Goal: Task Accomplishment & Management: Manage account settings

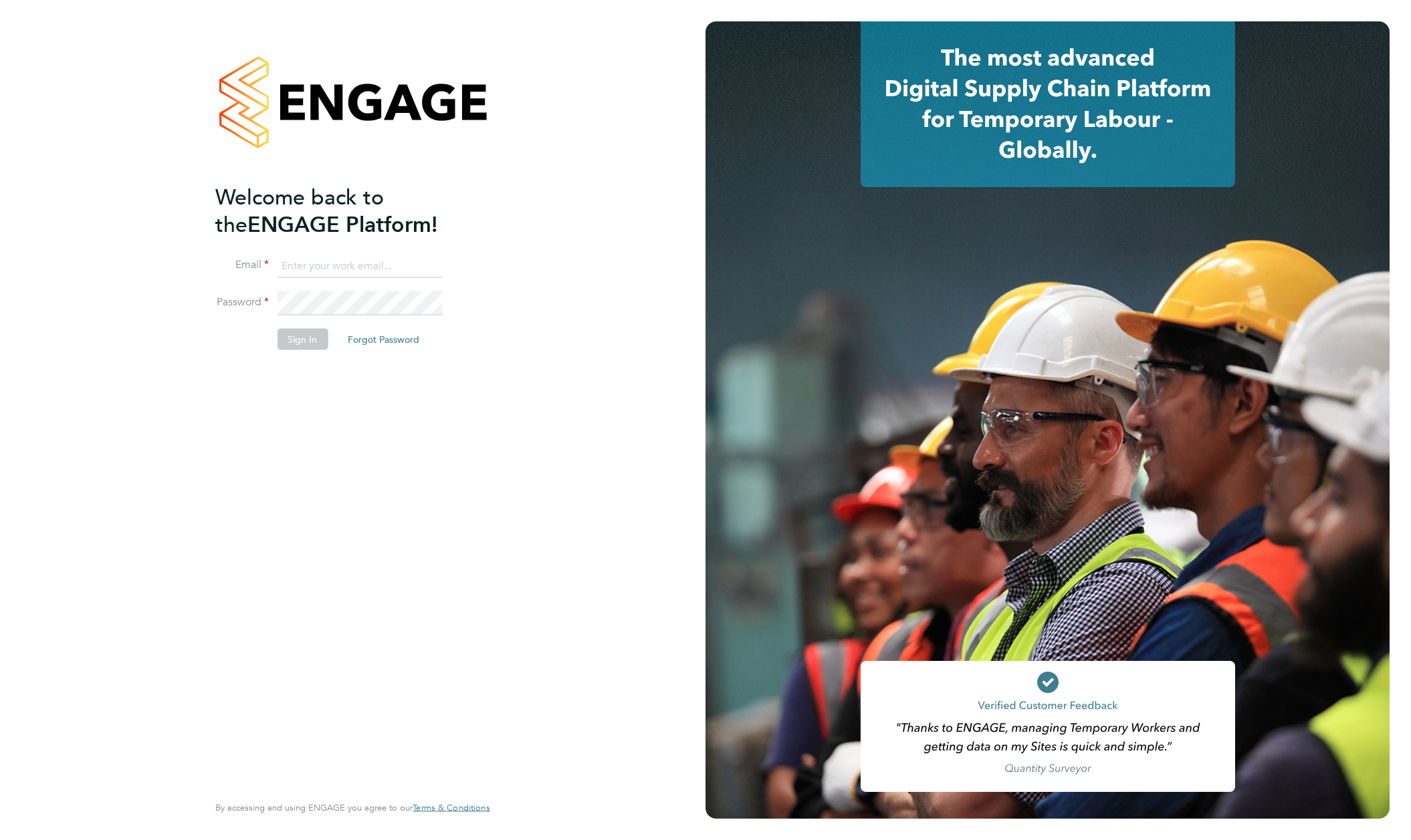
type input "[EMAIL_ADDRESS][DOMAIN_NAME]"
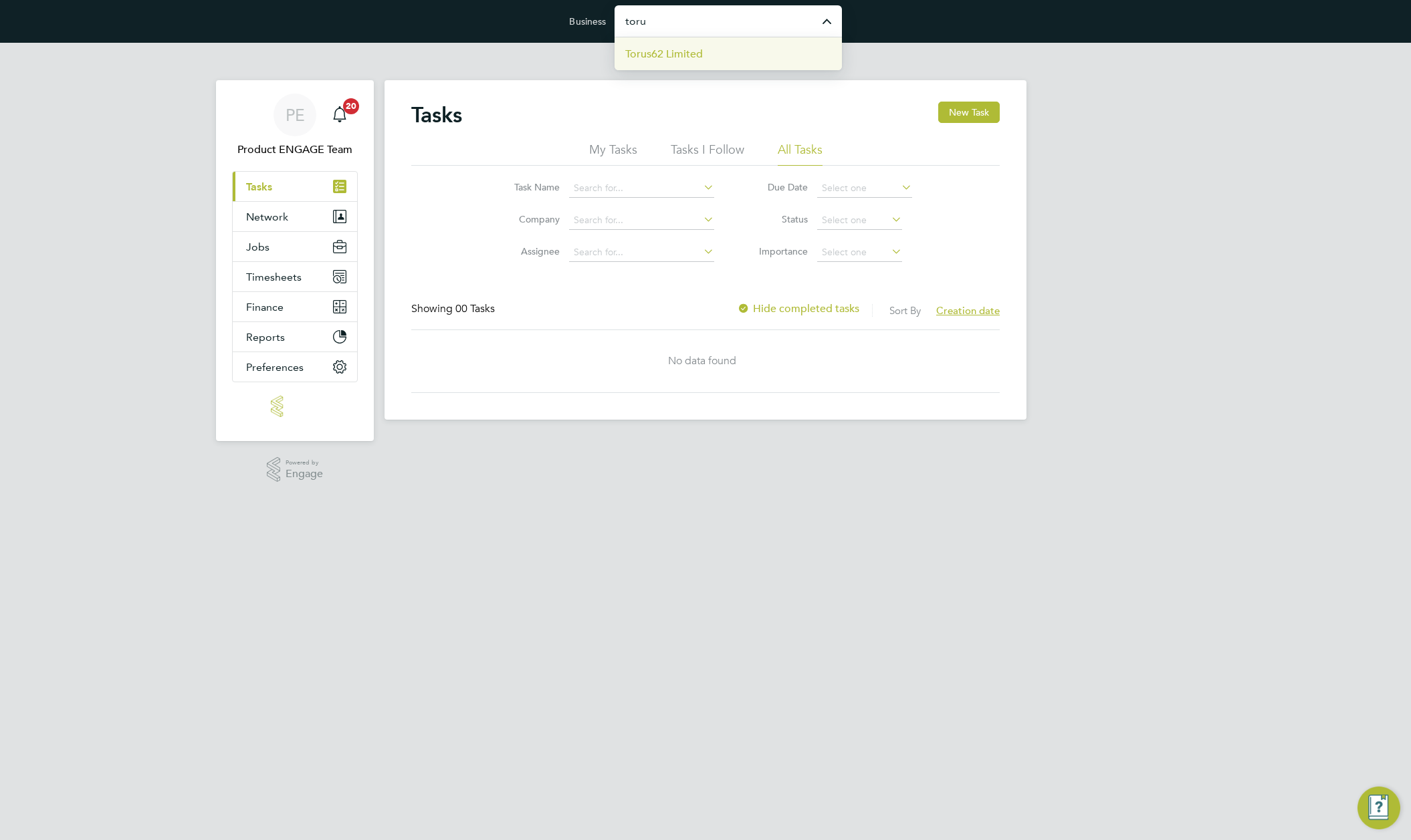
click at [716, 57] on li "Torus62 Limited" at bounding box center [728, 53] width 227 height 33
type input "Torus62 Limited"
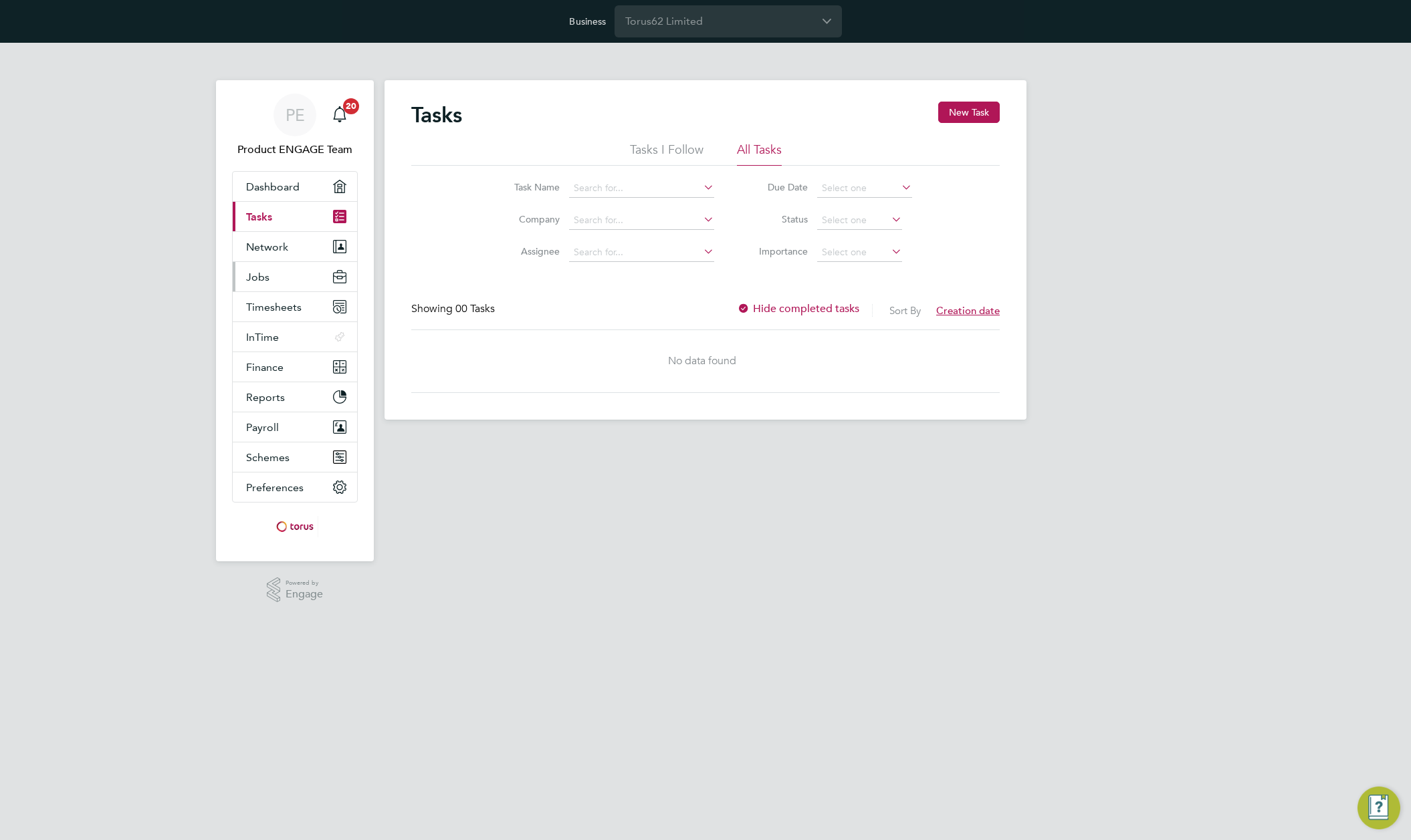
click at [257, 277] on span "Jobs" at bounding box center [258, 277] width 24 height 13
click at [269, 279] on button "Jobs" at bounding box center [294, 277] width 124 height 30
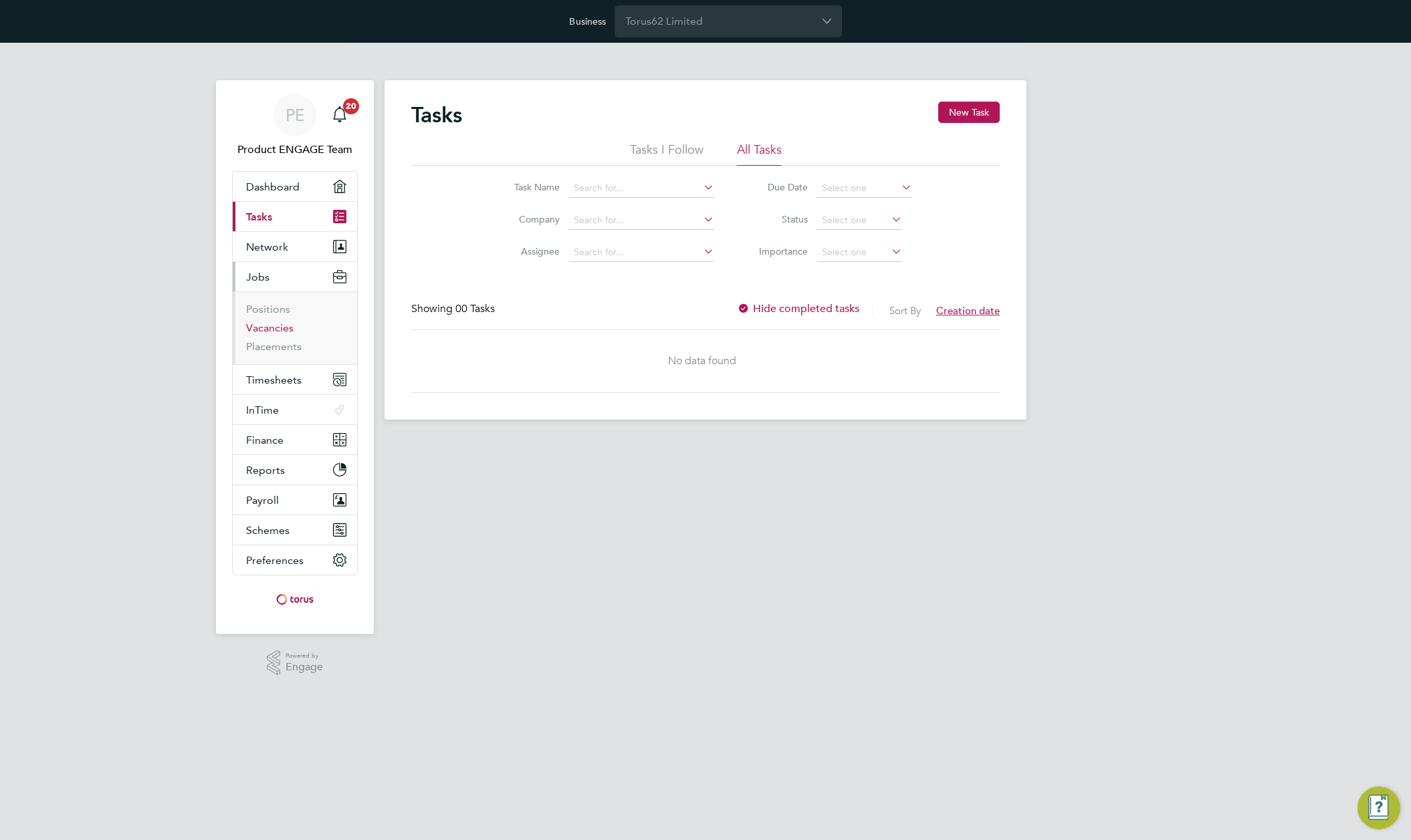
click at [269, 327] on link "Vacancies" at bounding box center [270, 328] width 47 height 13
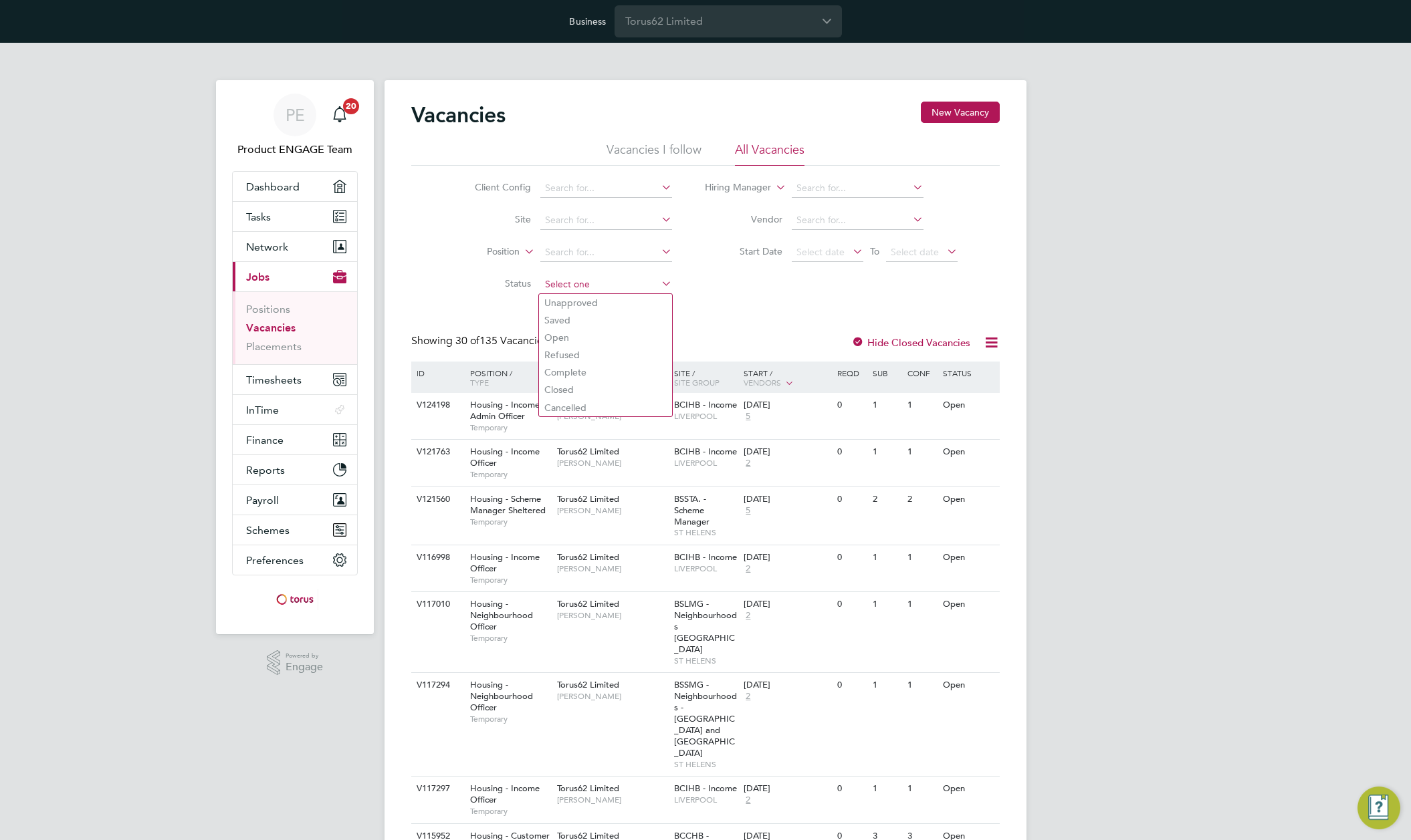
click at [588, 285] on input at bounding box center [606, 284] width 132 height 19
click at [580, 304] on li "Unapproved" at bounding box center [606, 303] width 133 height 18
type input "Unapproved"
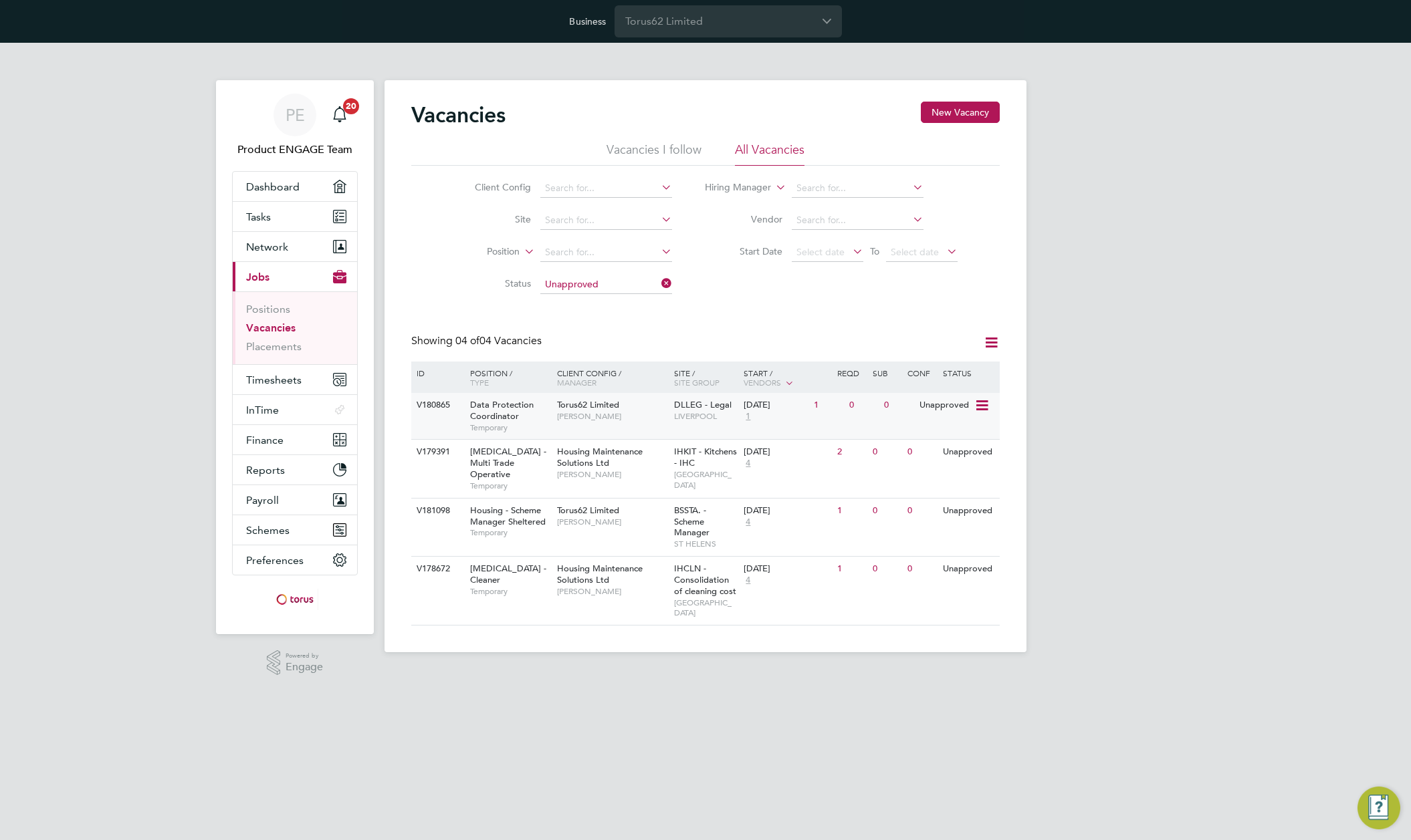
click at [699, 407] on span "DLLEG - Legal" at bounding box center [702, 405] width 57 height 11
click at [596, 460] on span "Housing Maintenance Solutions Ltd" at bounding box center [600, 457] width 85 height 23
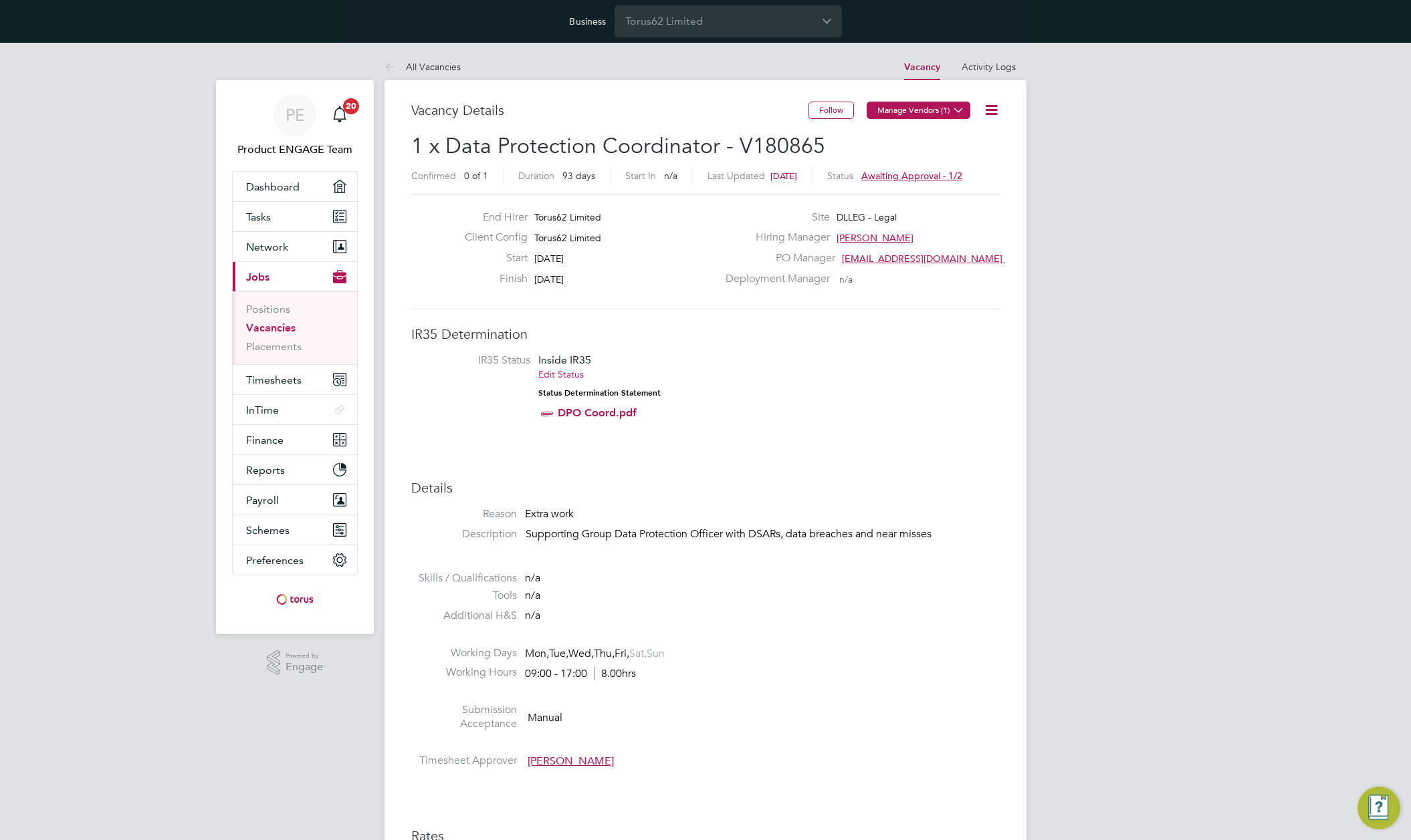
click at [945, 114] on button "Manage Vendors (1)" at bounding box center [919, 110] width 104 height 18
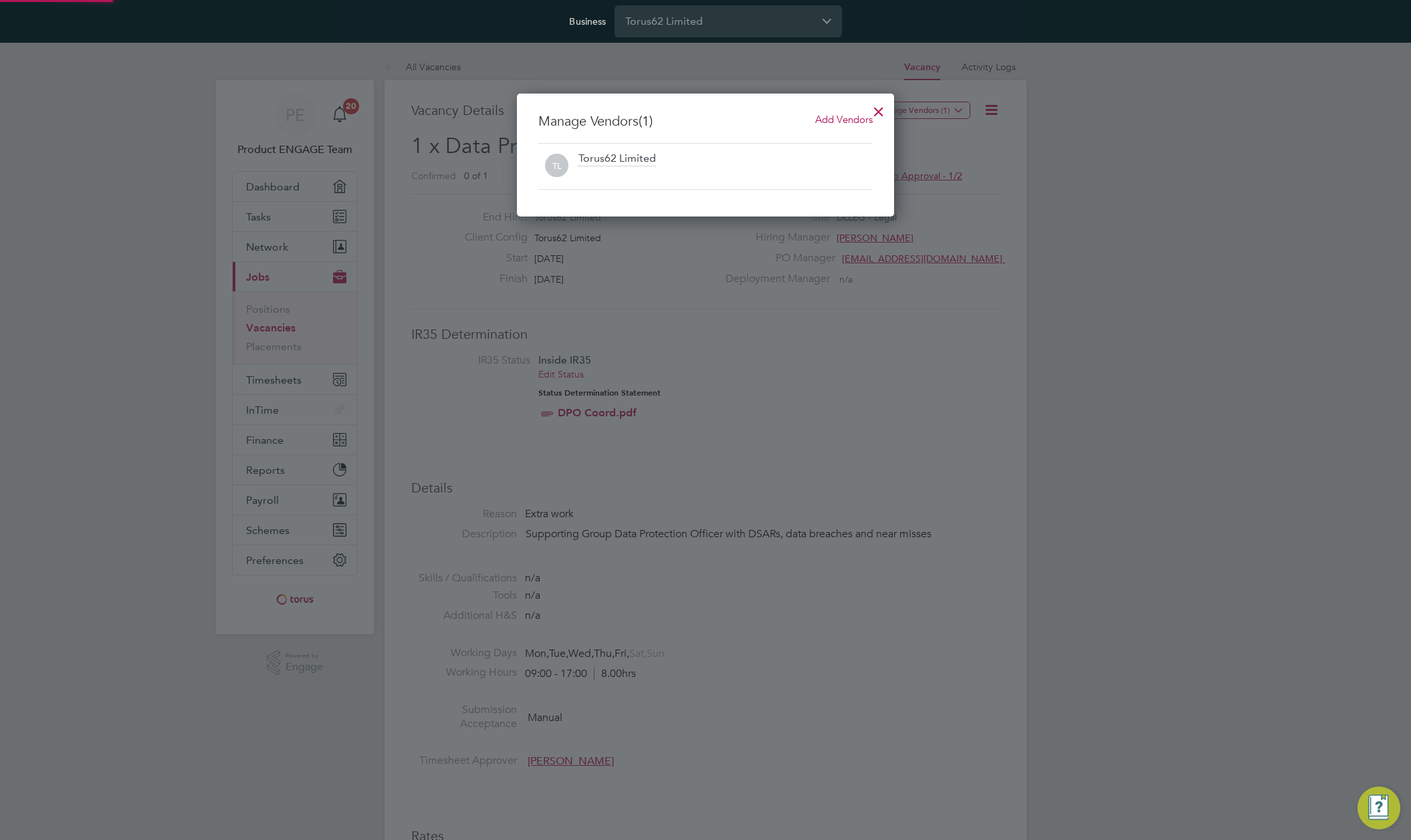
scroll to position [123, 378]
click at [882, 105] on div at bounding box center [879, 108] width 24 height 24
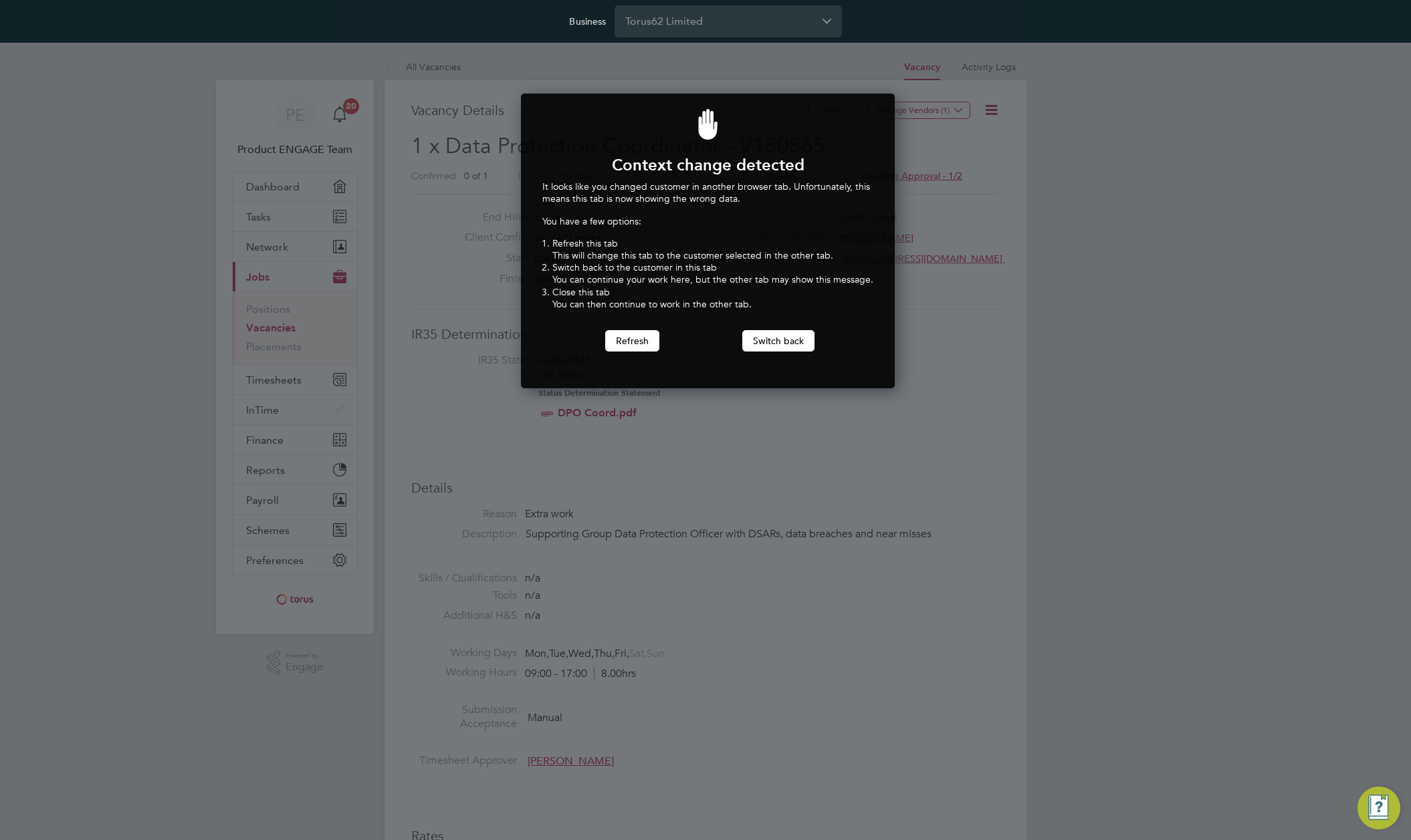
scroll to position [296, 369]
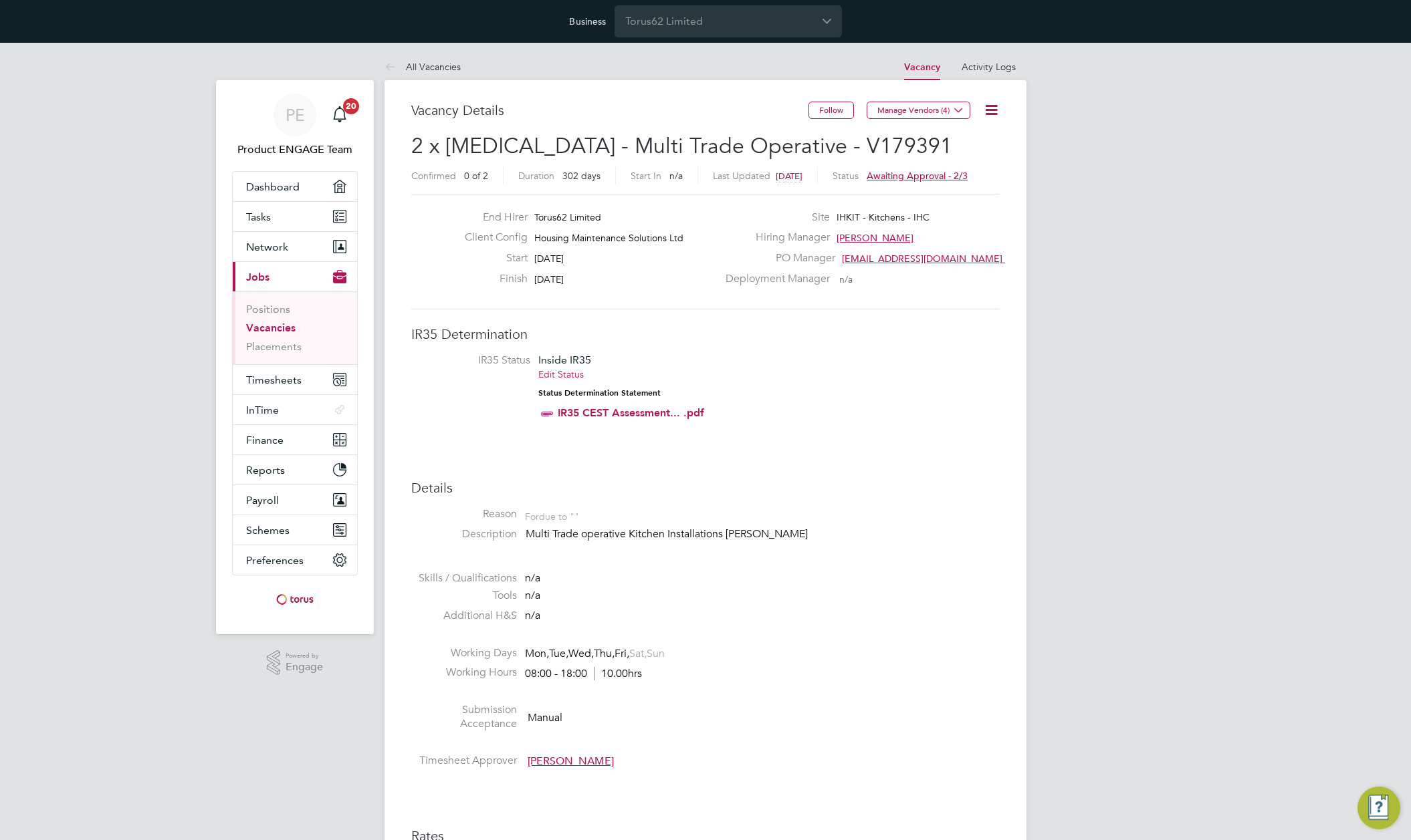
click at [899, 111] on button "Manage Vendors (4)" at bounding box center [919, 110] width 104 height 18
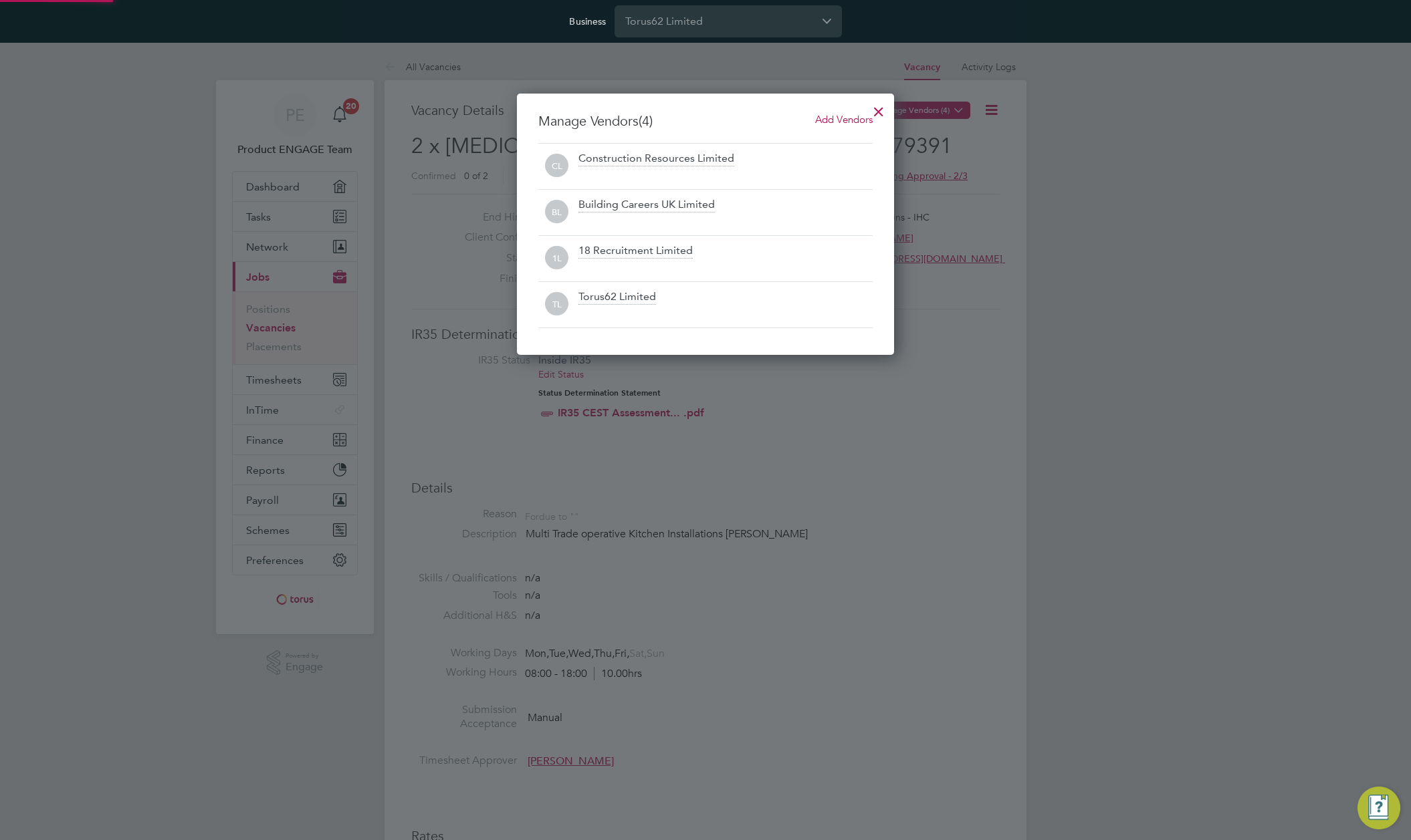
scroll to position [262, 378]
click at [881, 107] on div at bounding box center [879, 108] width 24 height 24
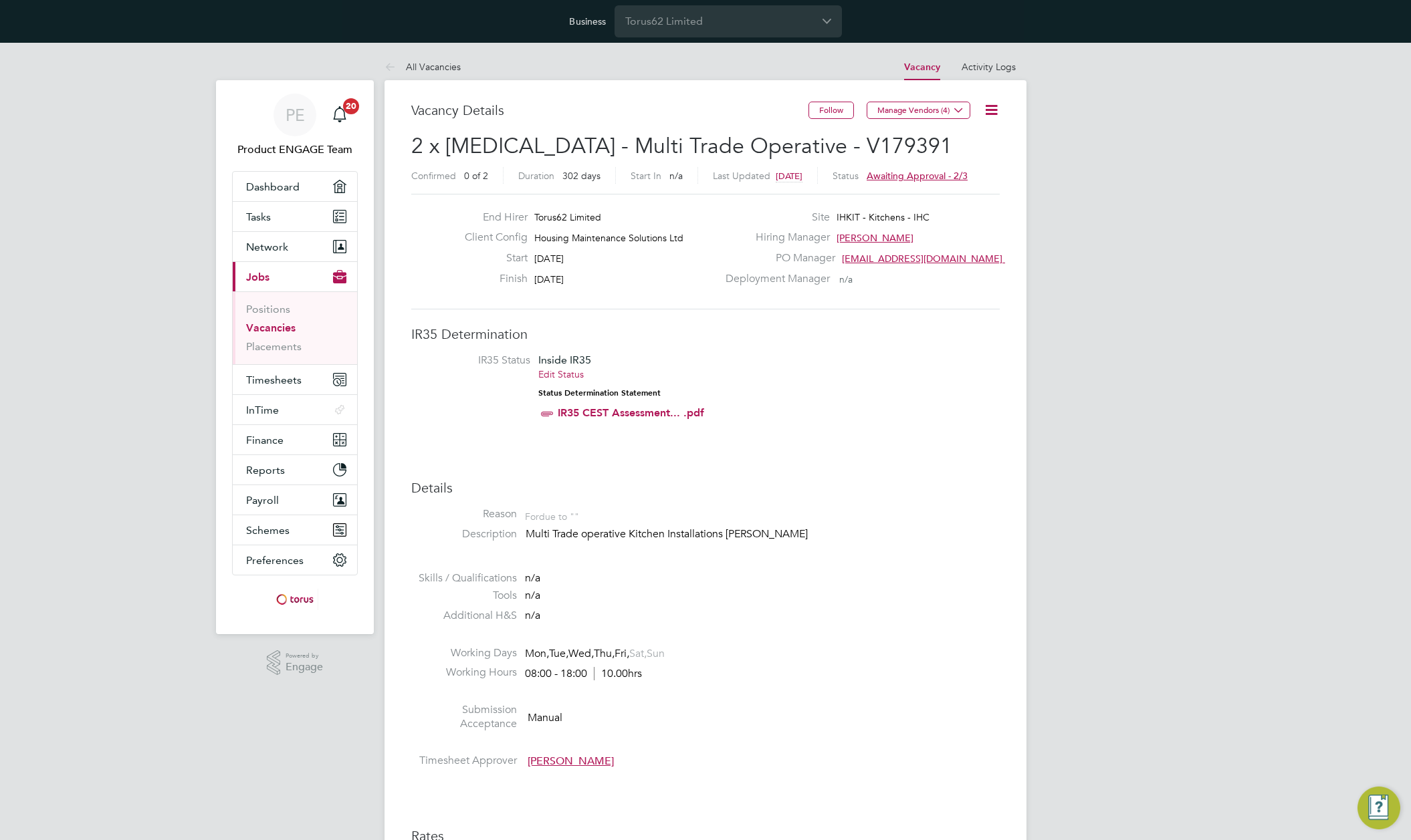
click at [956, 111] on icon at bounding box center [959, 110] width 10 height 10
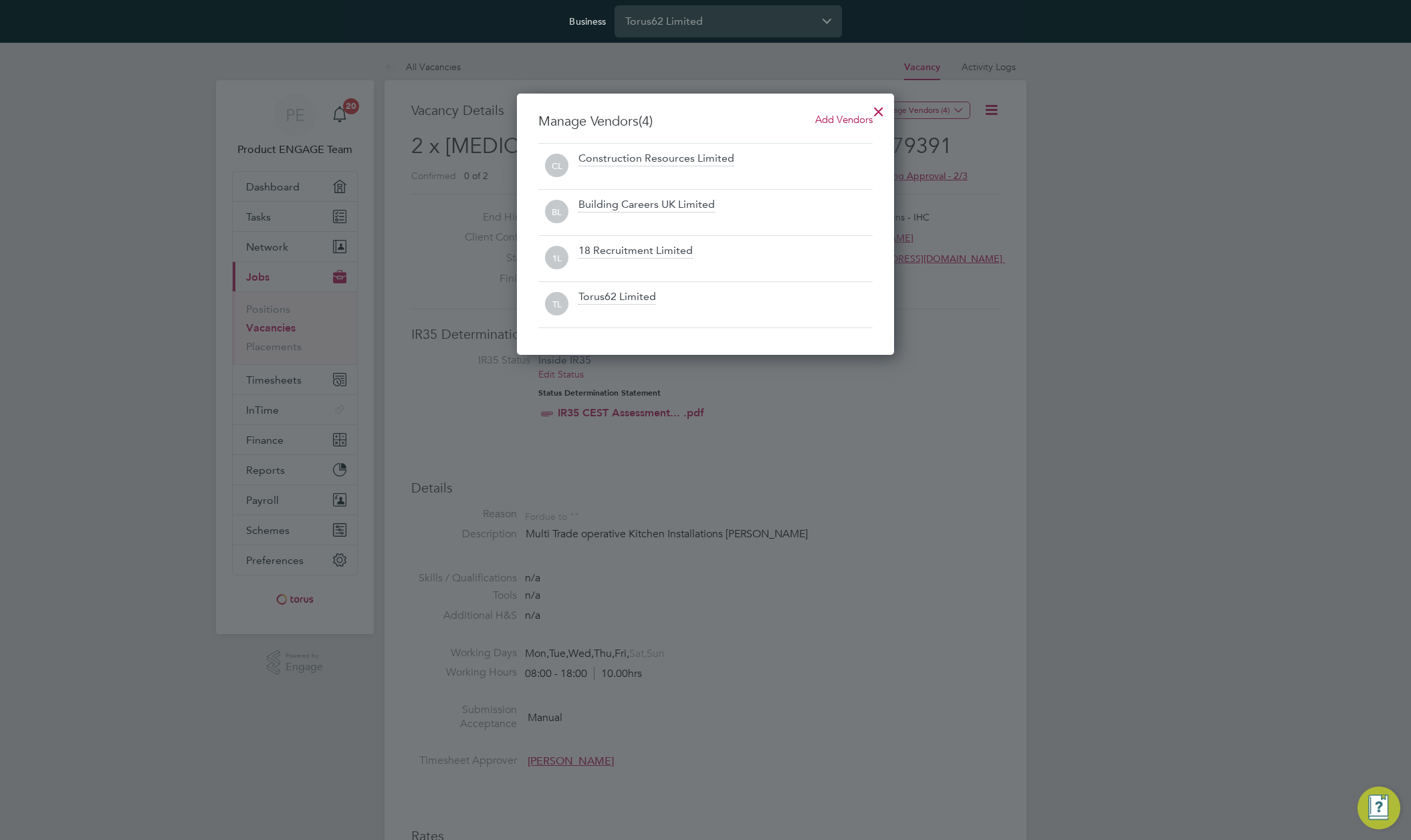
click at [791, 52] on div at bounding box center [706, 420] width 1411 height 840
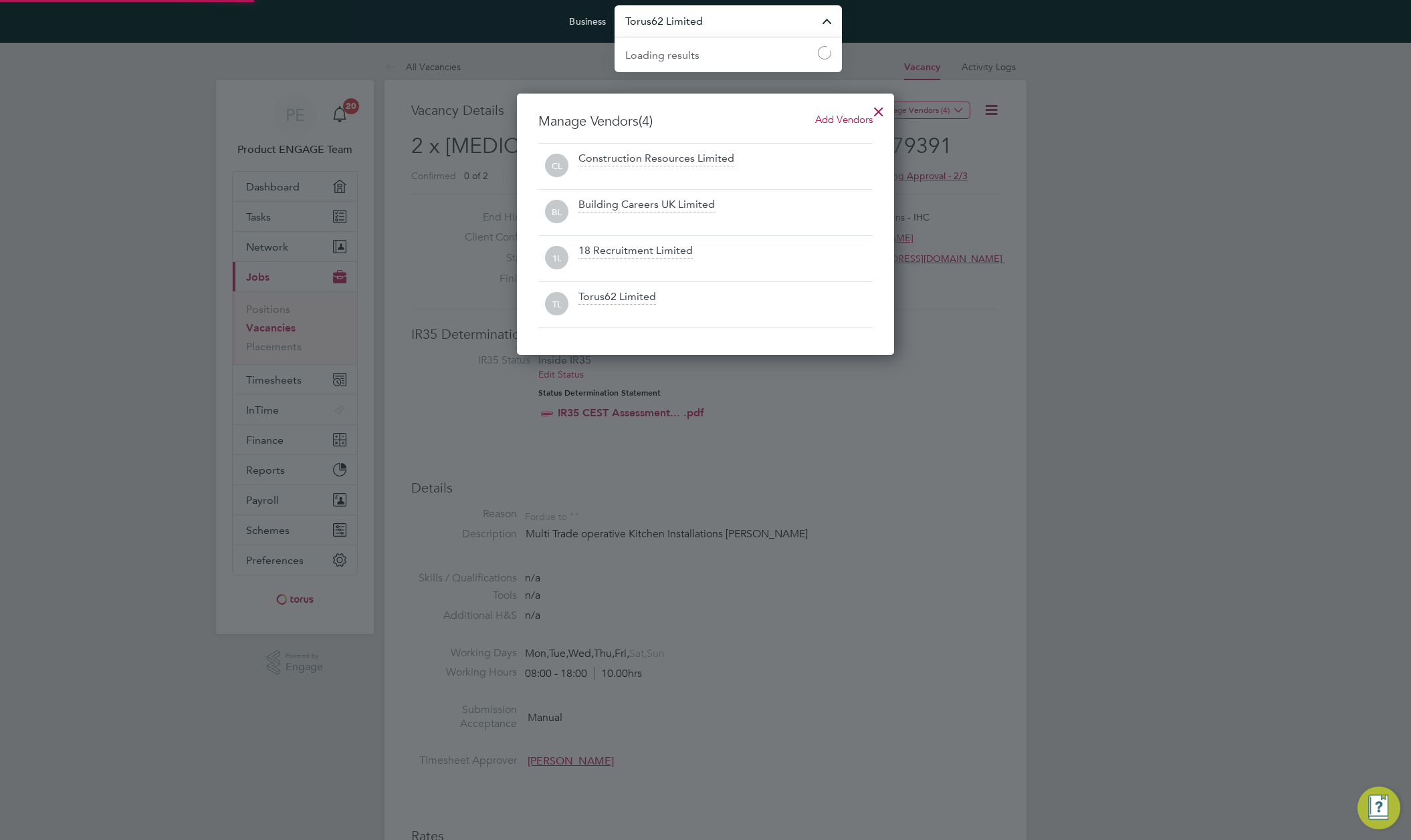
click at [770, 26] on input "Torus62 Limited" at bounding box center [728, 21] width 227 height 31
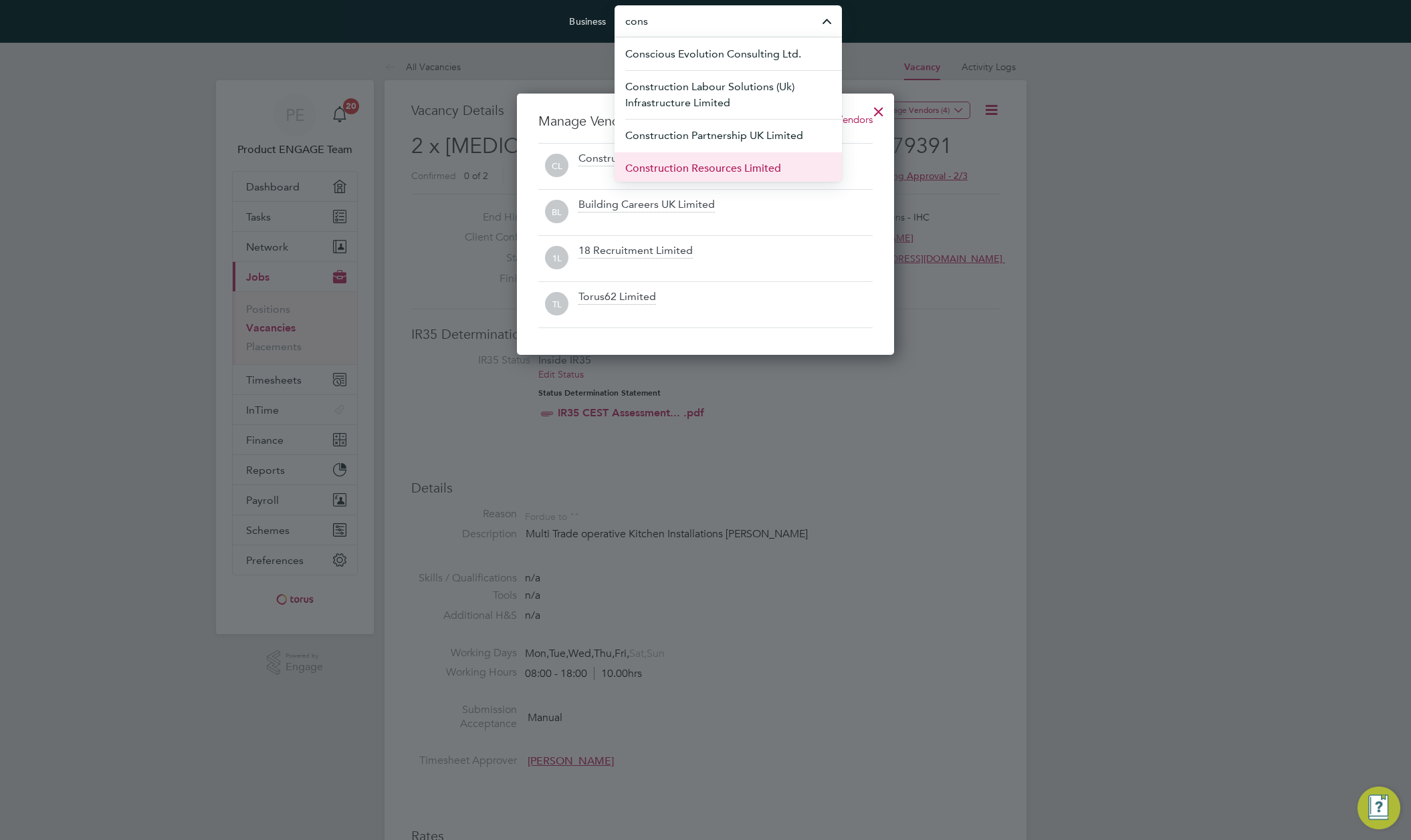
click at [701, 171] on span "Construction Resources Limited" at bounding box center [703, 168] width 156 height 16
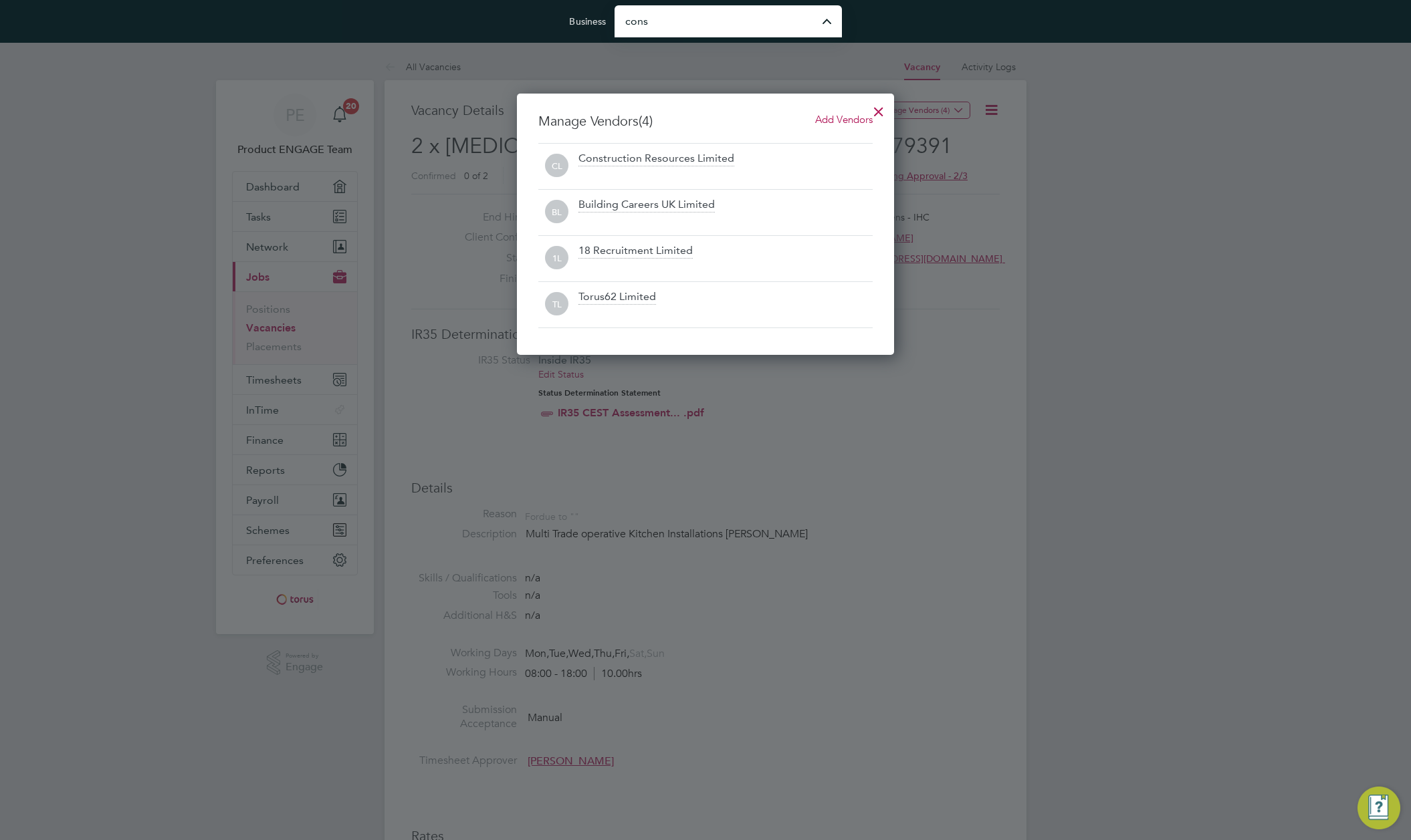
type input "Construction Resources Limited"
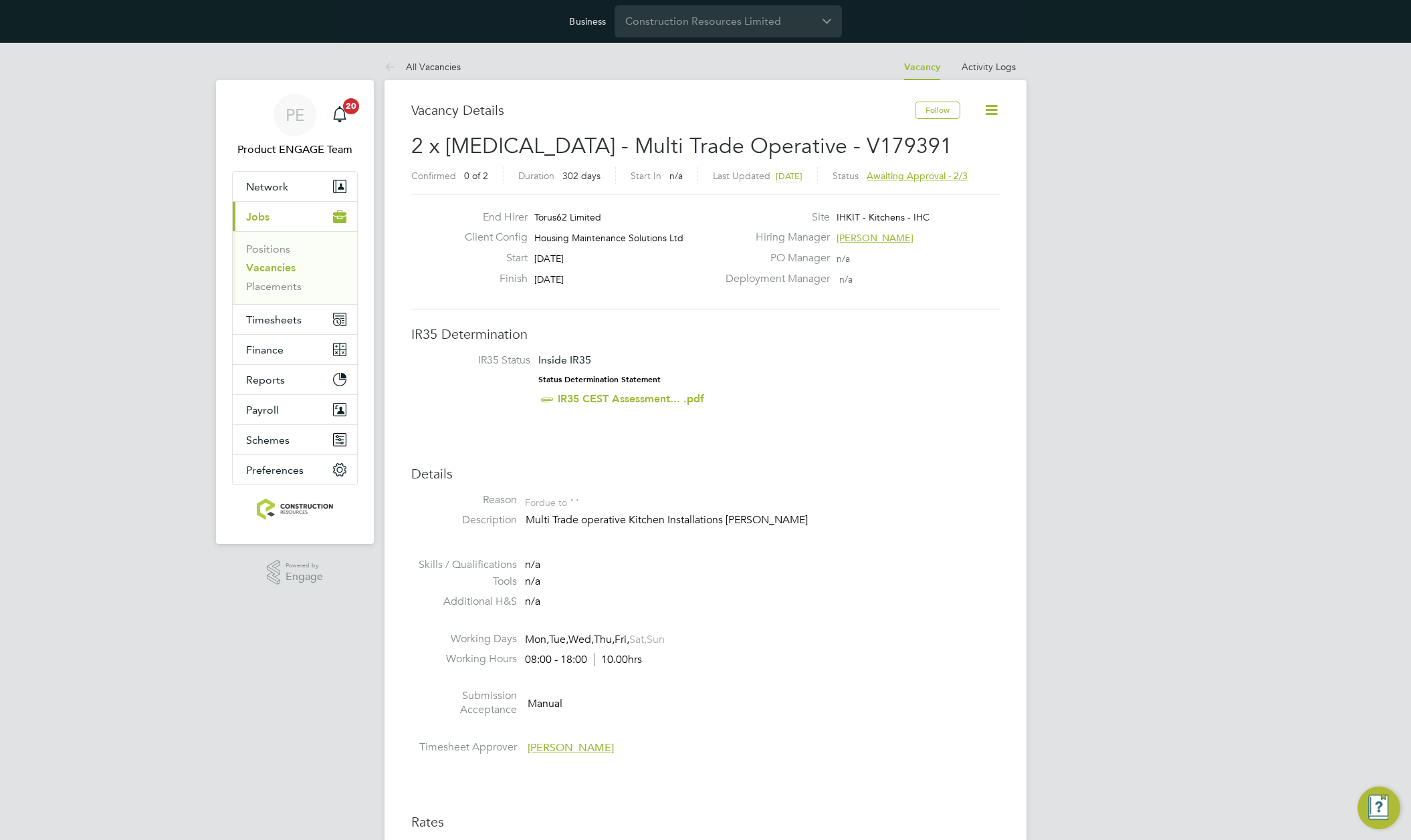
click at [992, 107] on icon at bounding box center [992, 110] width 17 height 17
click at [960, 158] on li "Update Status" at bounding box center [959, 160] width 78 height 19
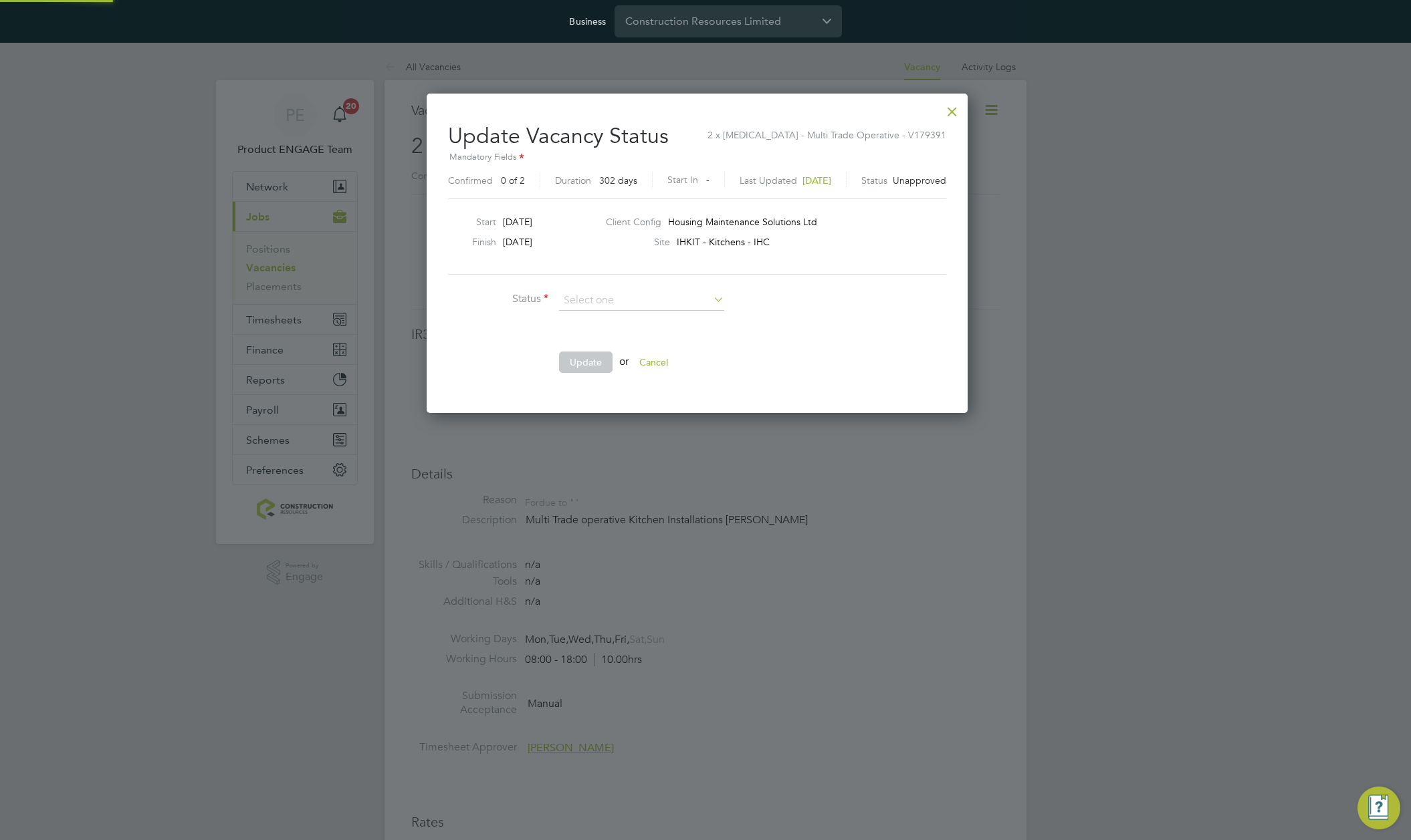
scroll to position [319, 558]
click at [665, 358] on button "Cancel" at bounding box center [654, 362] width 50 height 21
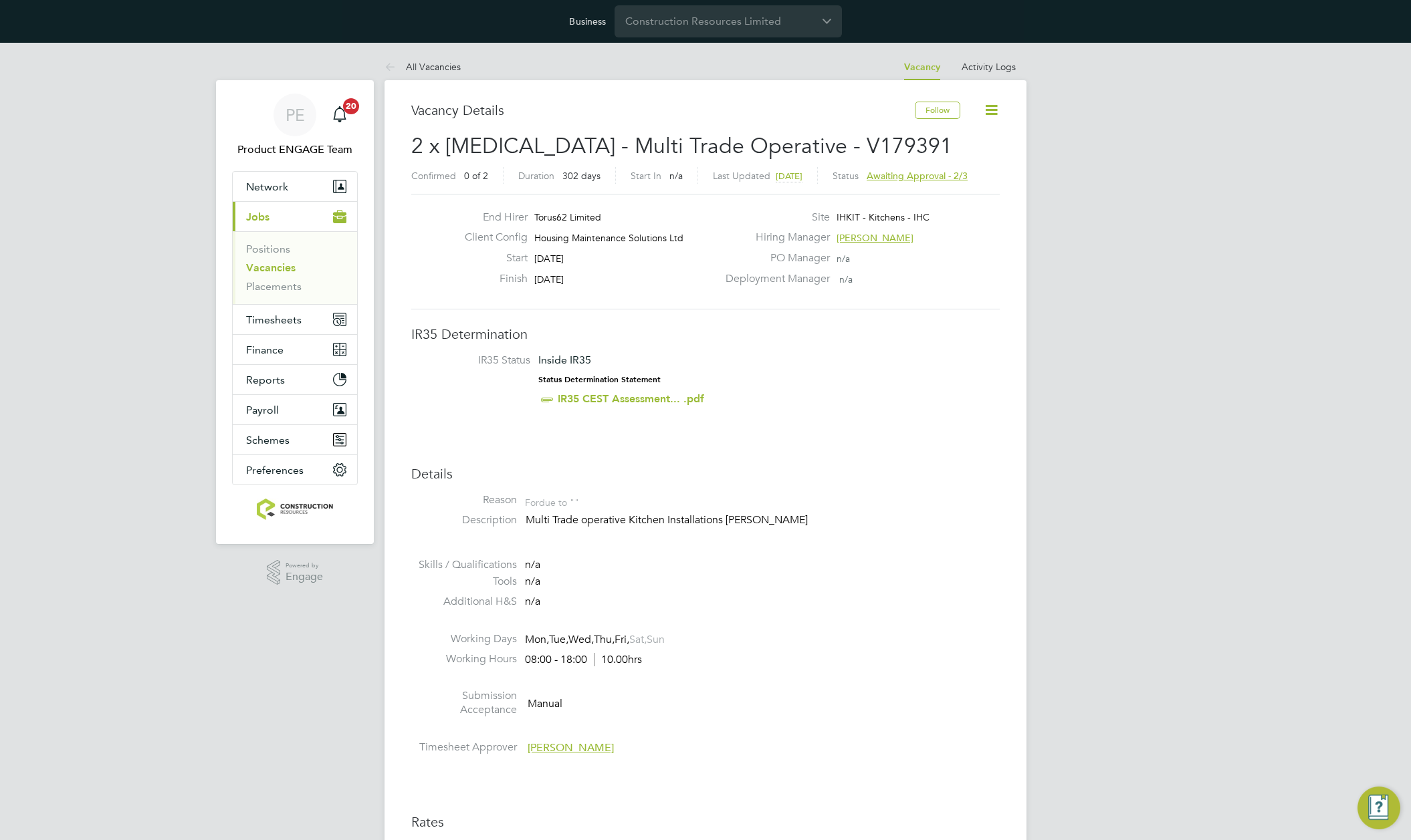
click at [992, 107] on icon at bounding box center [992, 110] width 17 height 17
click at [976, 162] on li "Update Status" at bounding box center [959, 160] width 78 height 19
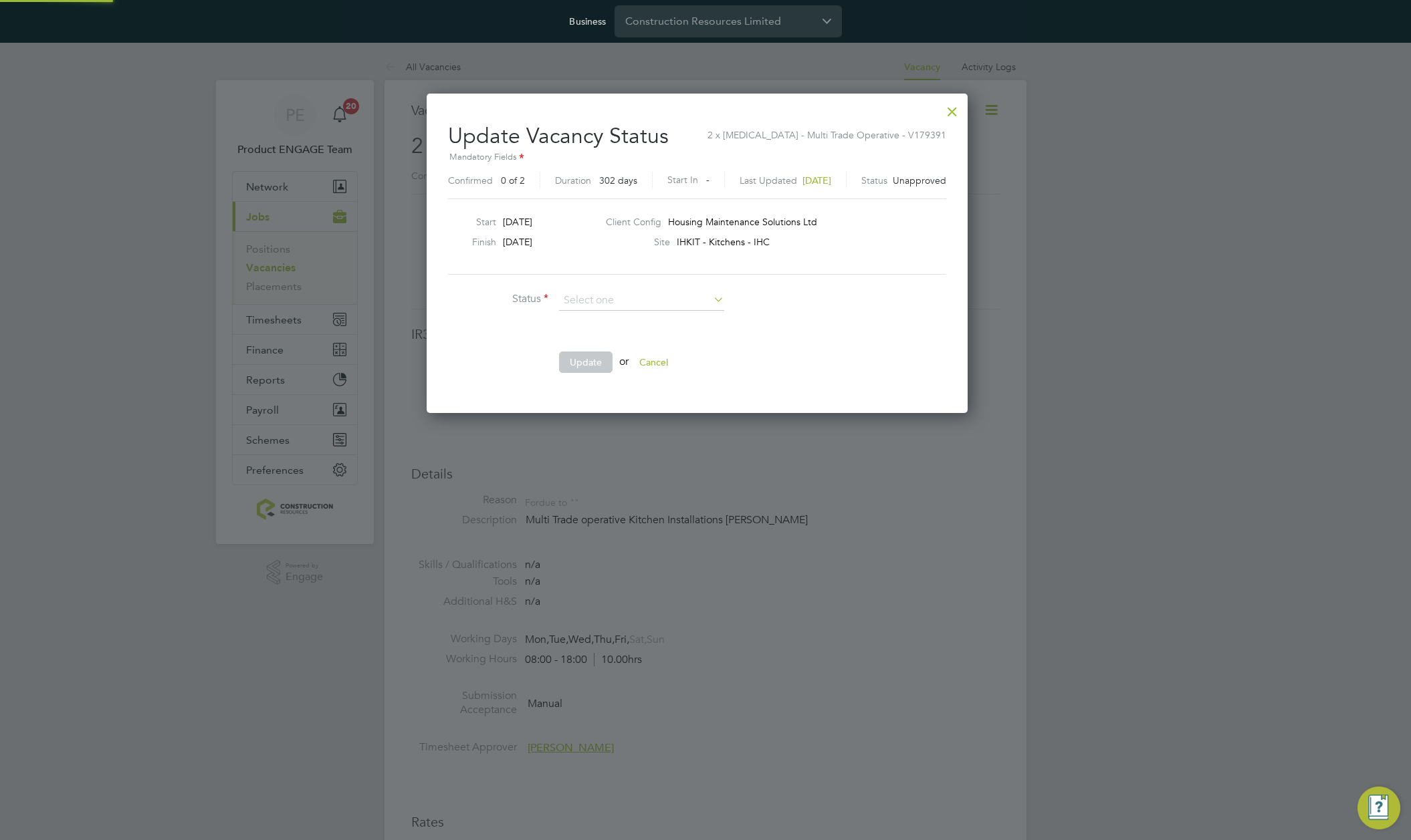
scroll to position [20, 358]
click at [965, 110] on div at bounding box center [953, 108] width 24 height 24
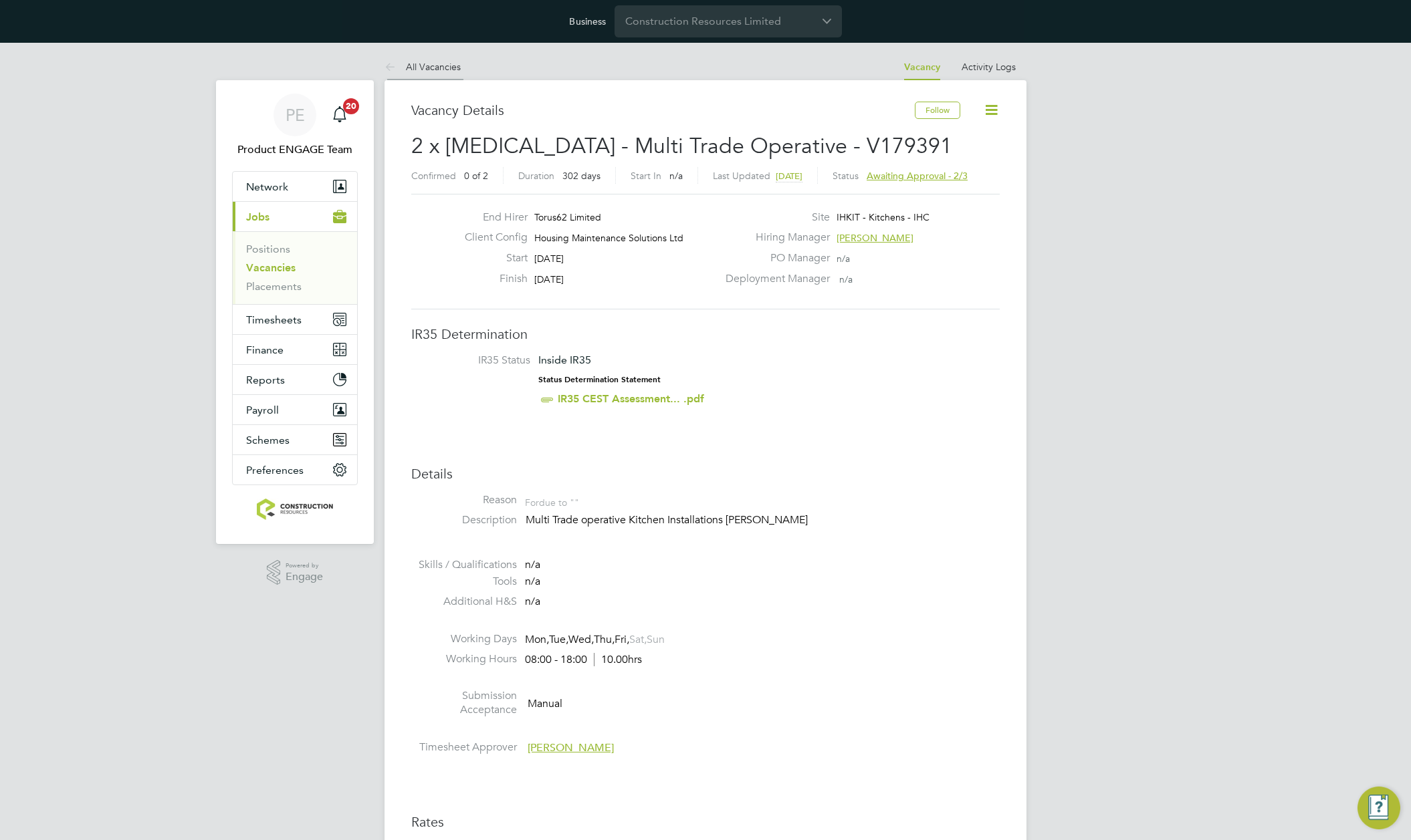
click at [434, 68] on link "All Vacancies" at bounding box center [423, 67] width 76 height 12
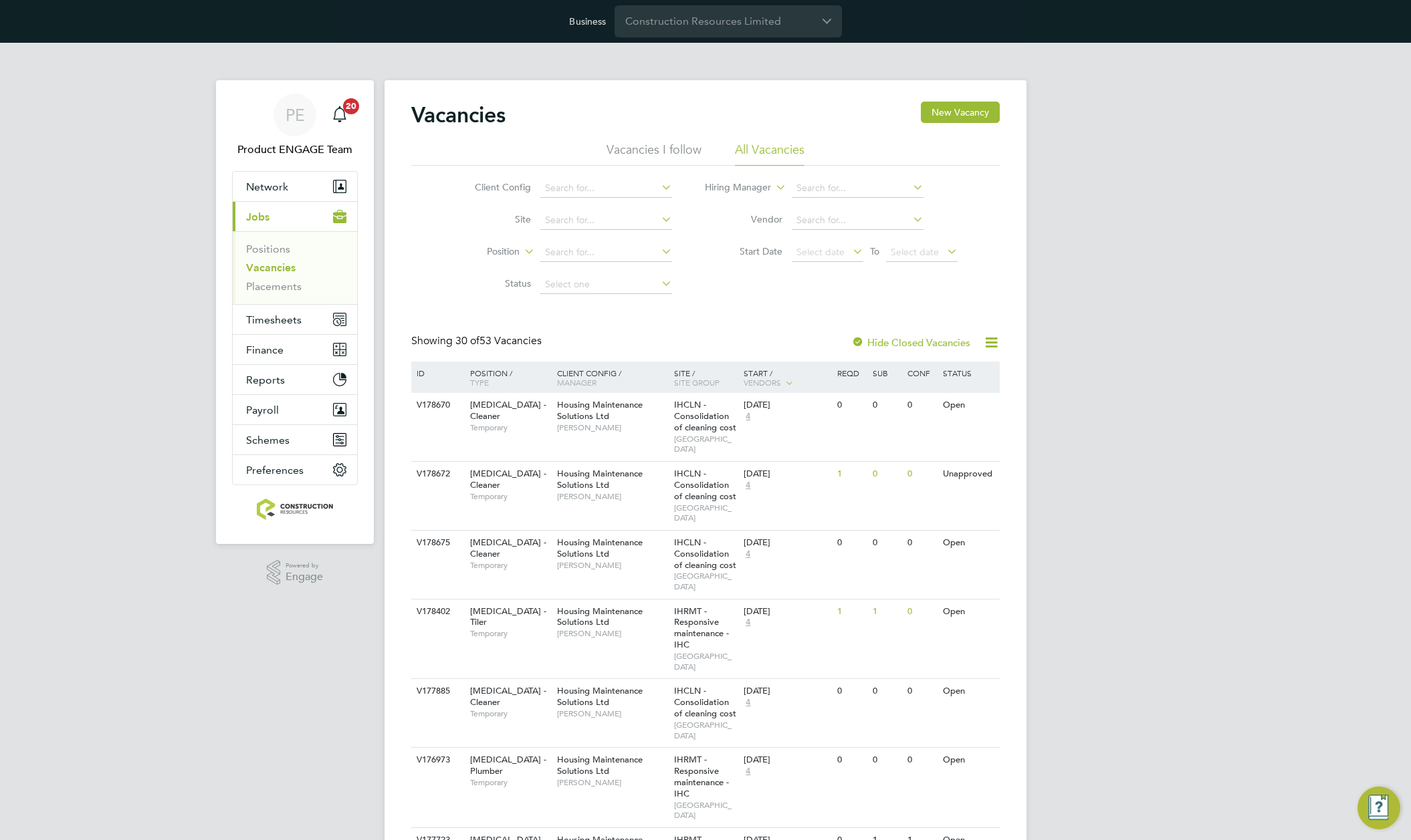
click at [785, 25] on input "Construction Resources Limited" at bounding box center [728, 21] width 227 height 31
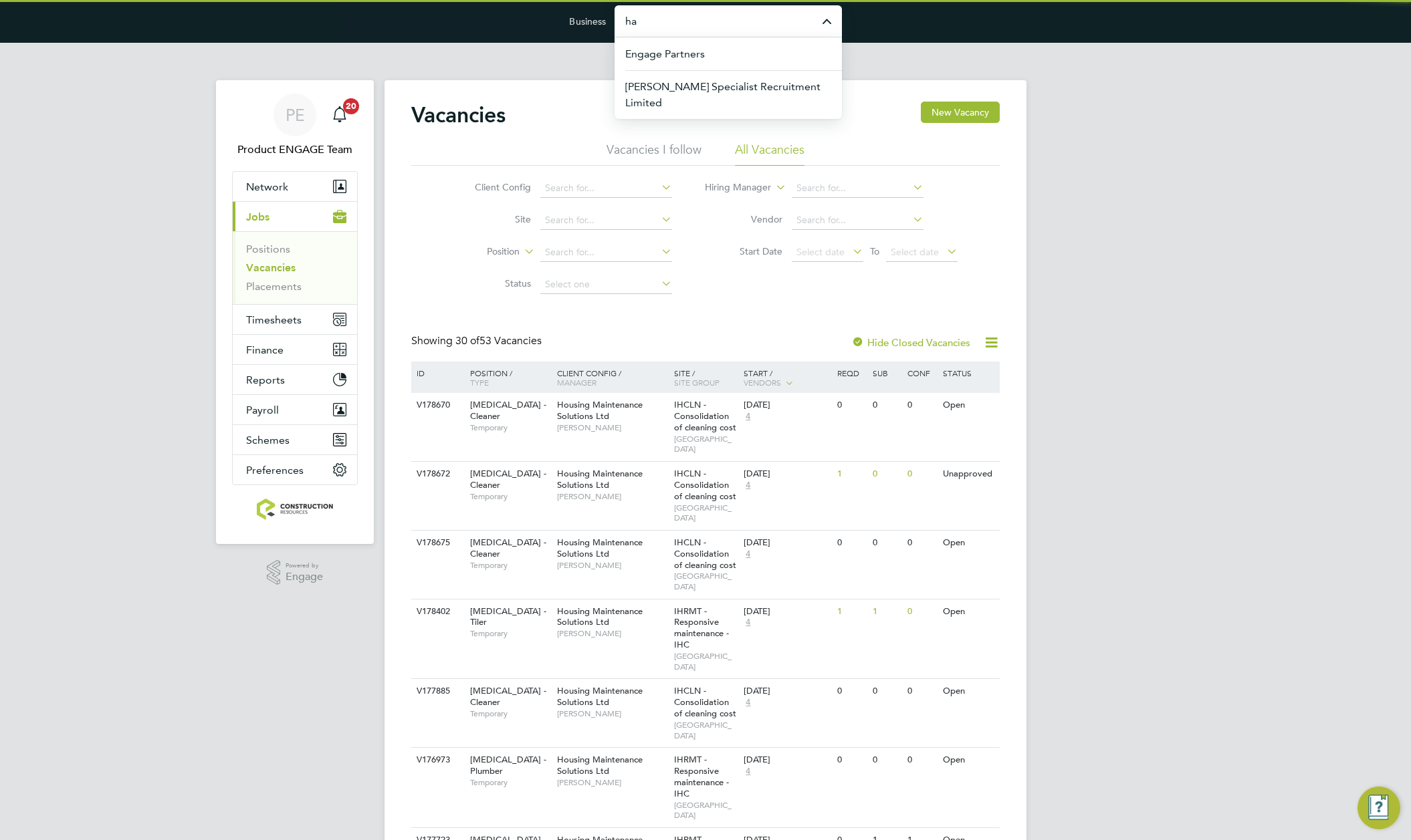
type input "h"
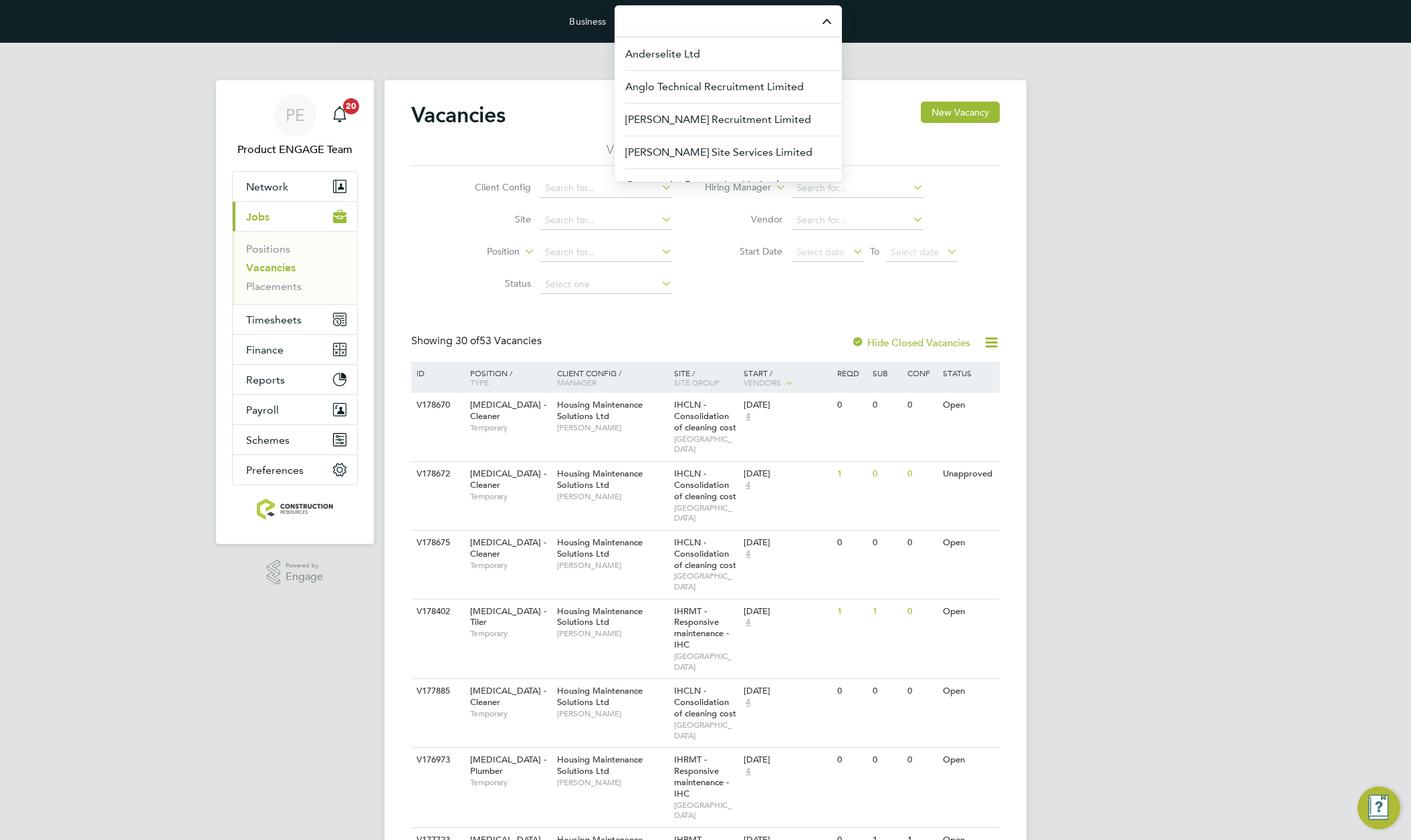
type input "m"
click at [742, 29] on input "Business" at bounding box center [728, 21] width 227 height 31
drag, startPoint x: 742, startPoint y: 29, endPoint x: 700, endPoint y: 21, distance: 42.8
click at [700, 21] on input "Business" at bounding box center [728, 21] width 227 height 31
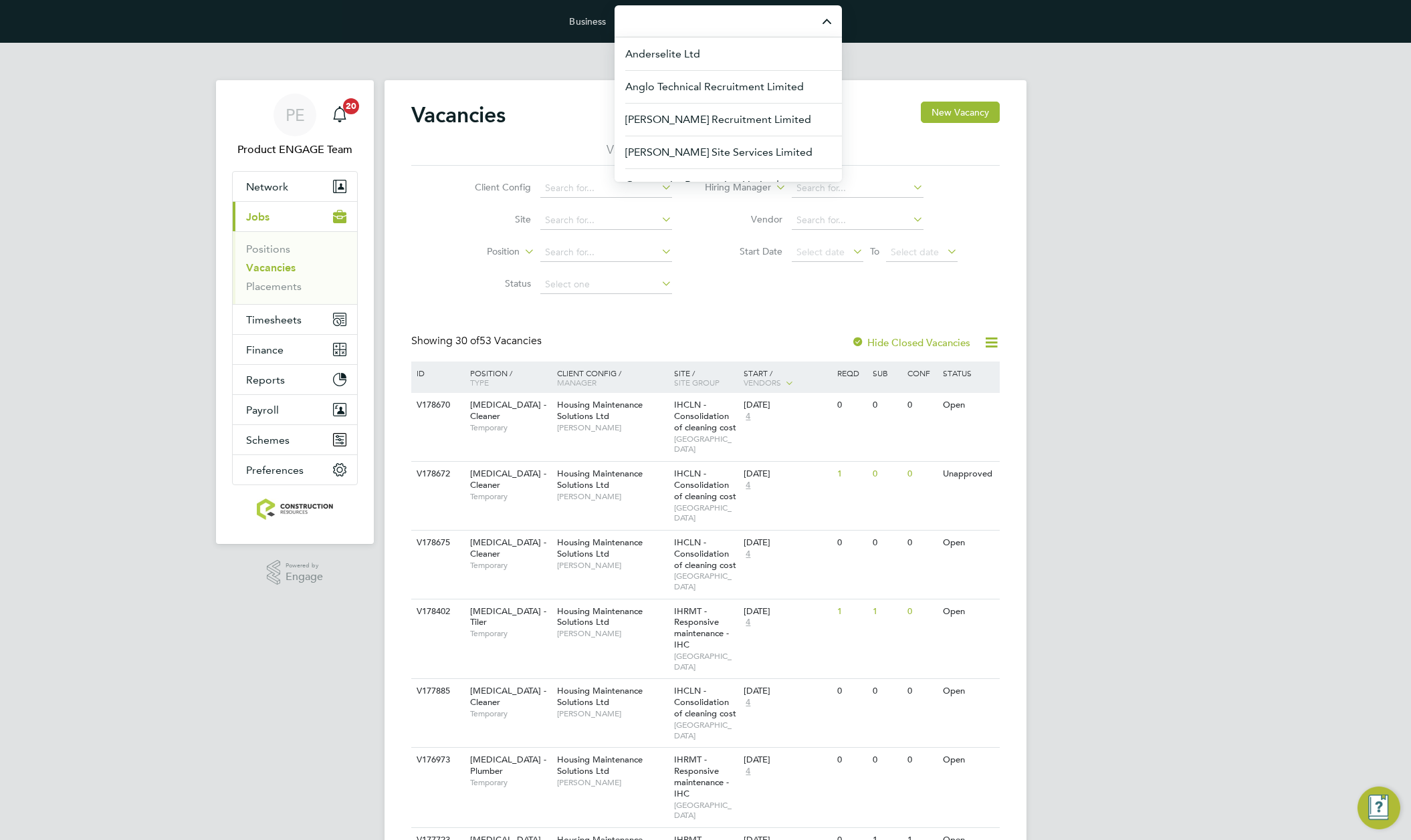
click at [700, 21] on input "Business" at bounding box center [728, 21] width 227 height 31
click at [667, 24] on input "Business" at bounding box center [728, 21] width 227 height 31
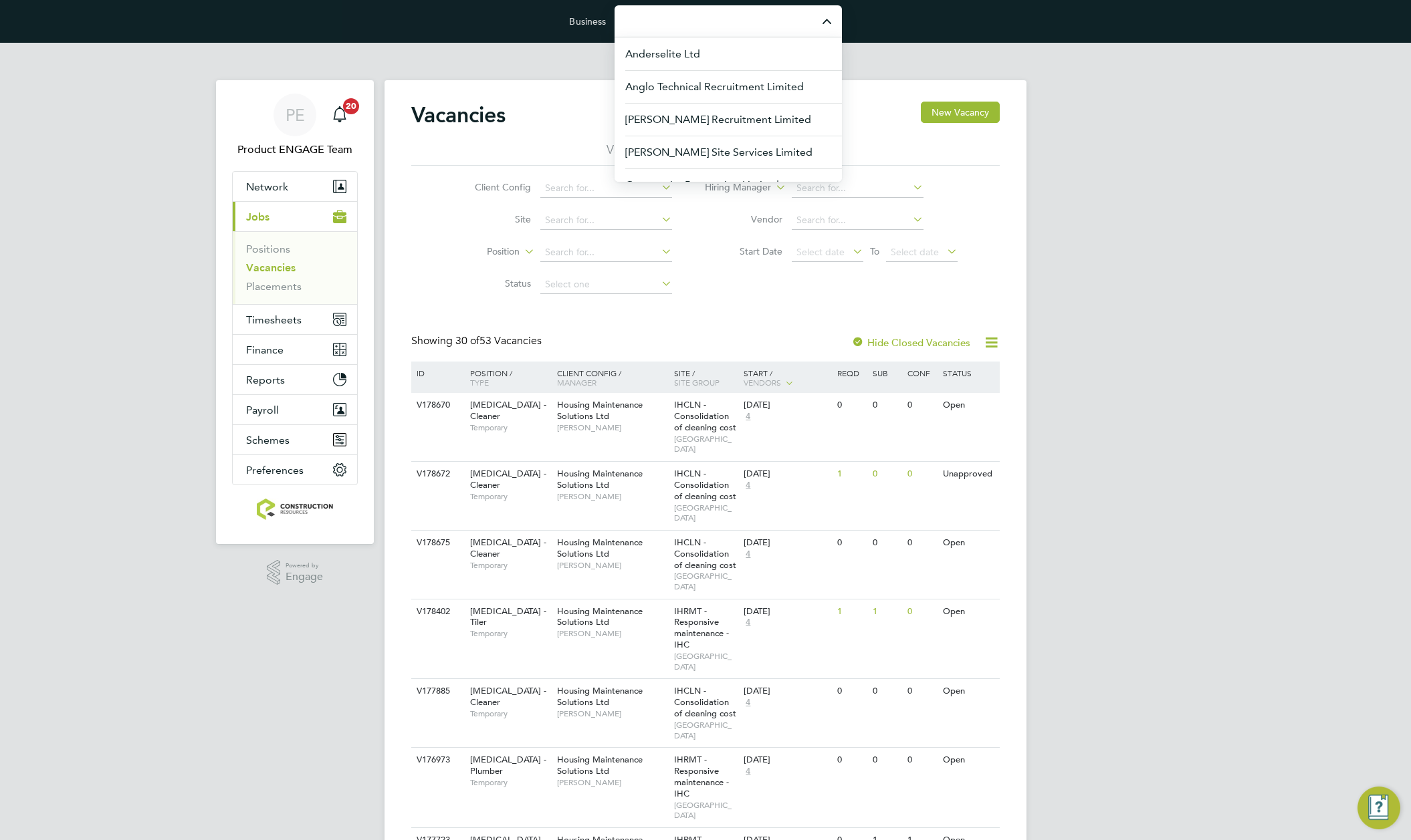
type input "a"
click at [667, 24] on input "a" at bounding box center [728, 21] width 227 height 31
click at [667, 24] on input "Business" at bounding box center [728, 21] width 227 height 31
drag, startPoint x: 667, startPoint y: 24, endPoint x: 654, endPoint y: 21, distance: 13.3
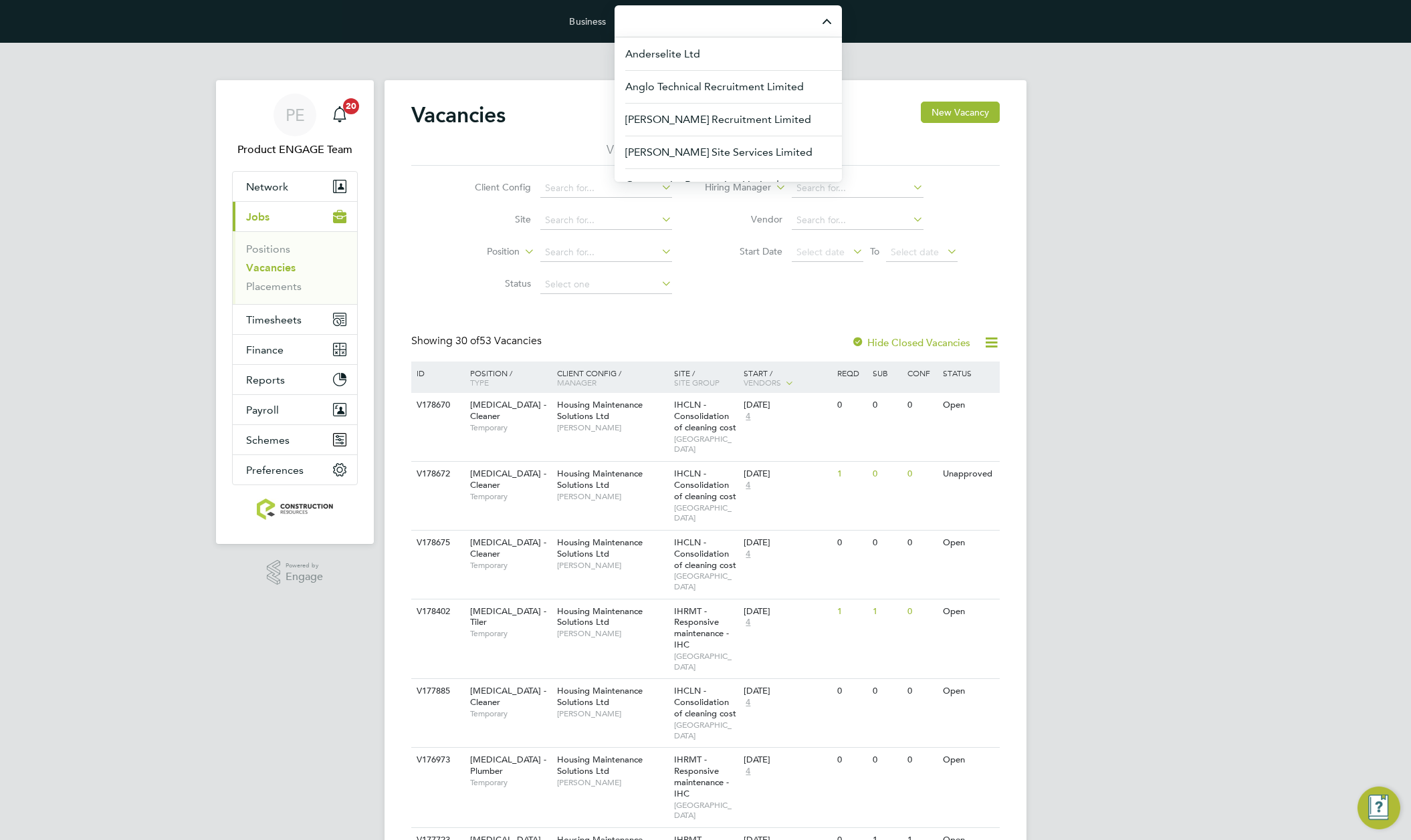
click at [654, 21] on input "Business" at bounding box center [728, 21] width 227 height 31
click at [646, 84] on span "Torus62 Limited" at bounding box center [664, 86] width 78 height 16
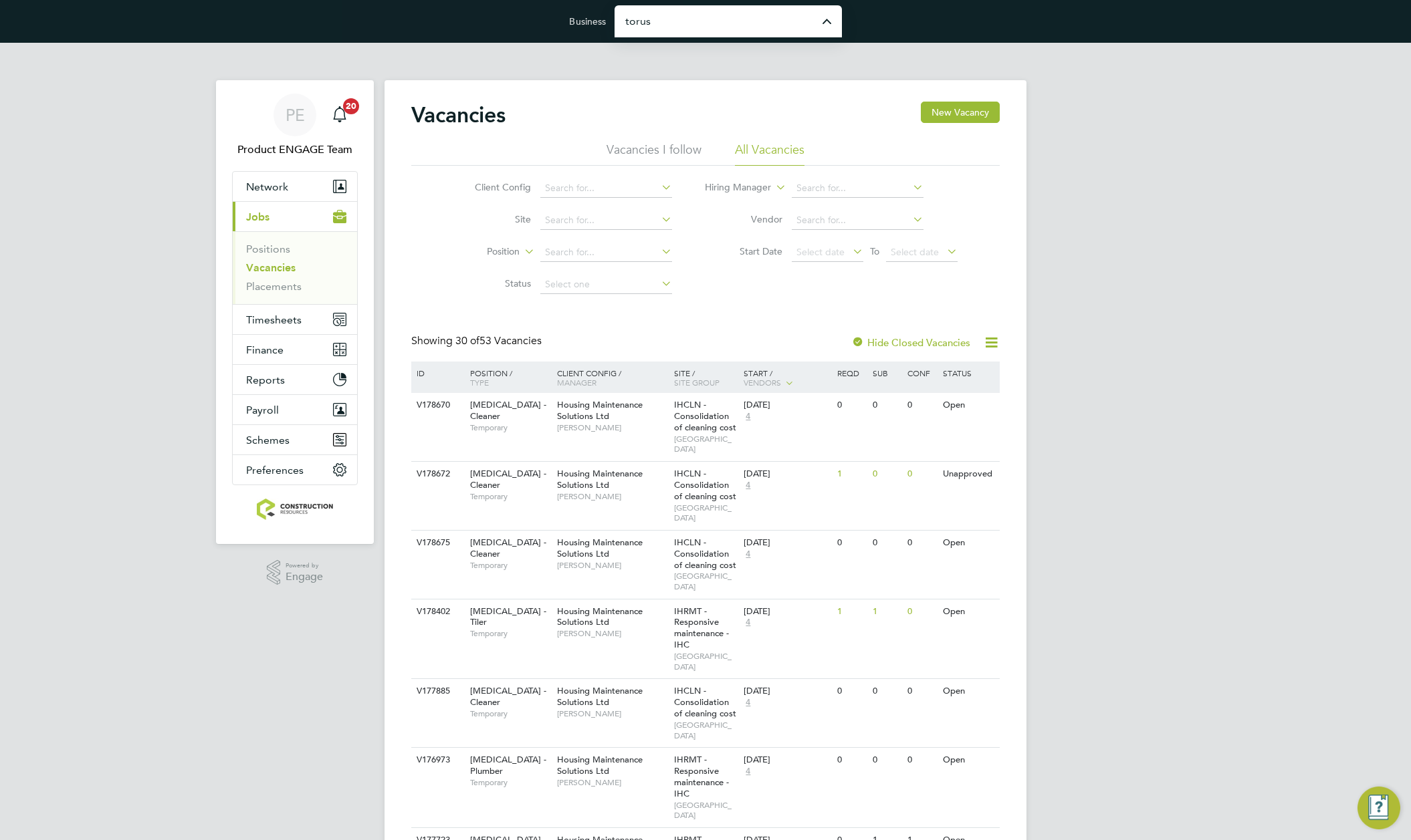
type input "Torus62 Limited"
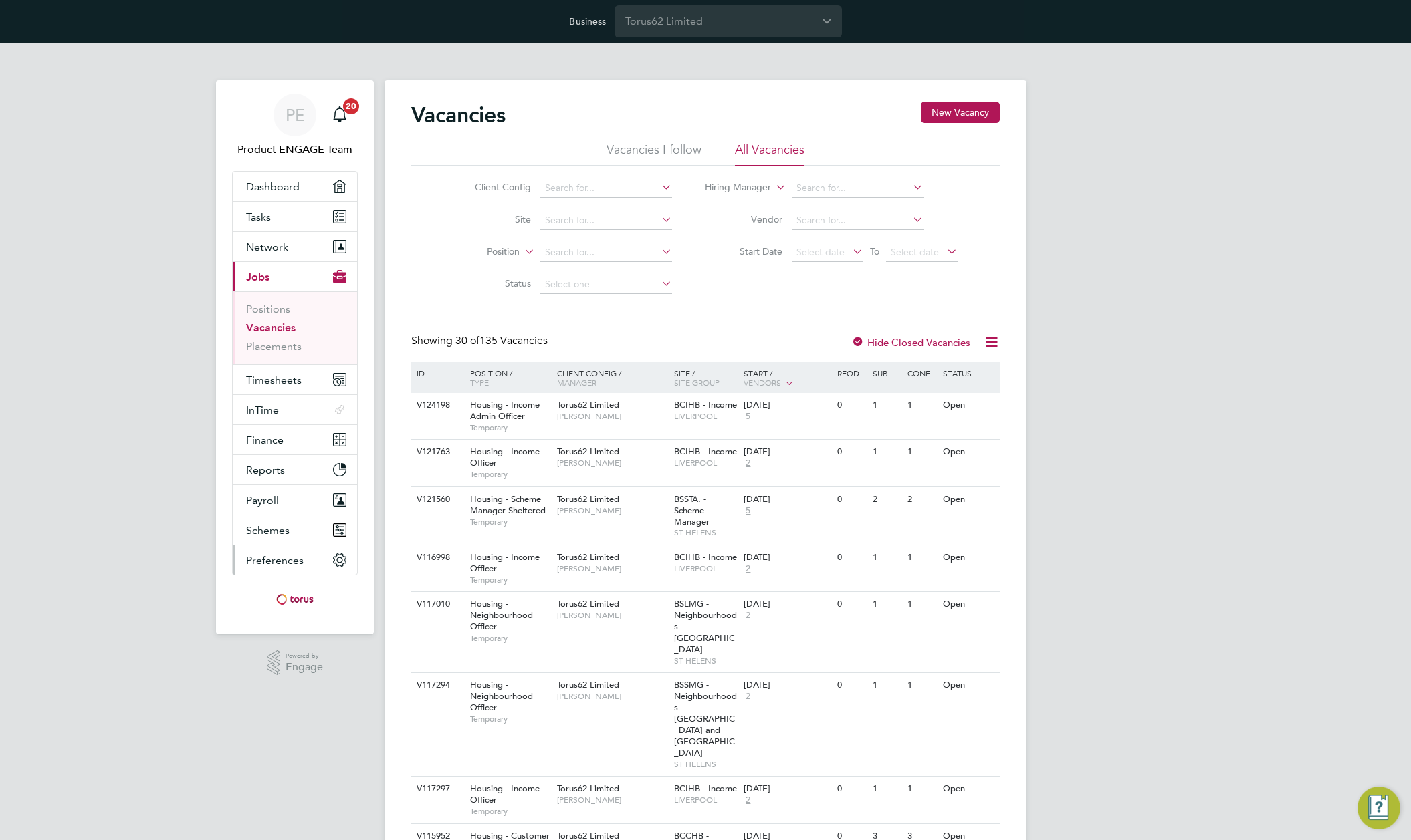
click at [261, 563] on span "Preferences" at bounding box center [275, 560] width 57 height 13
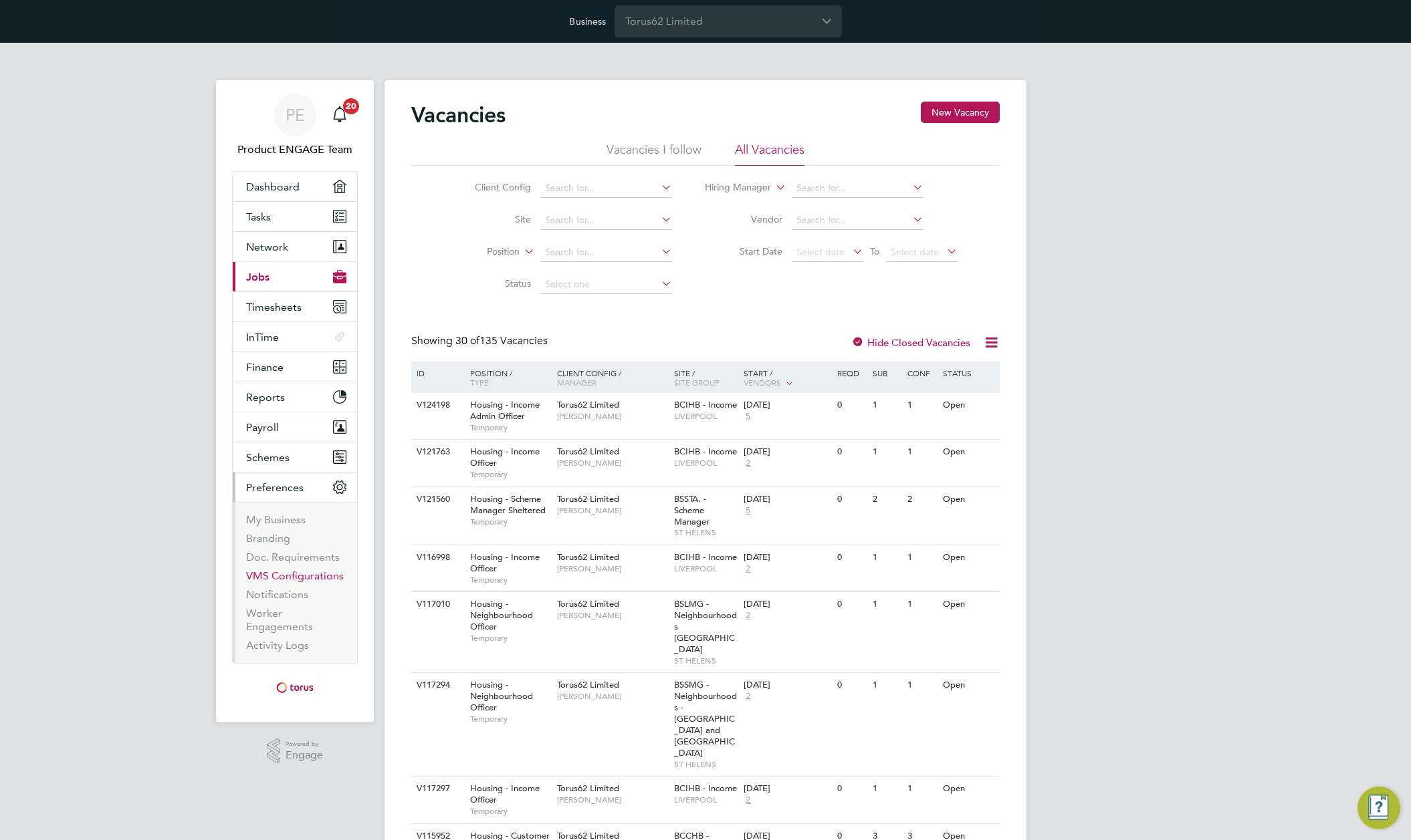
click at [270, 574] on link "VMS Configurations" at bounding box center [295, 575] width 98 height 13
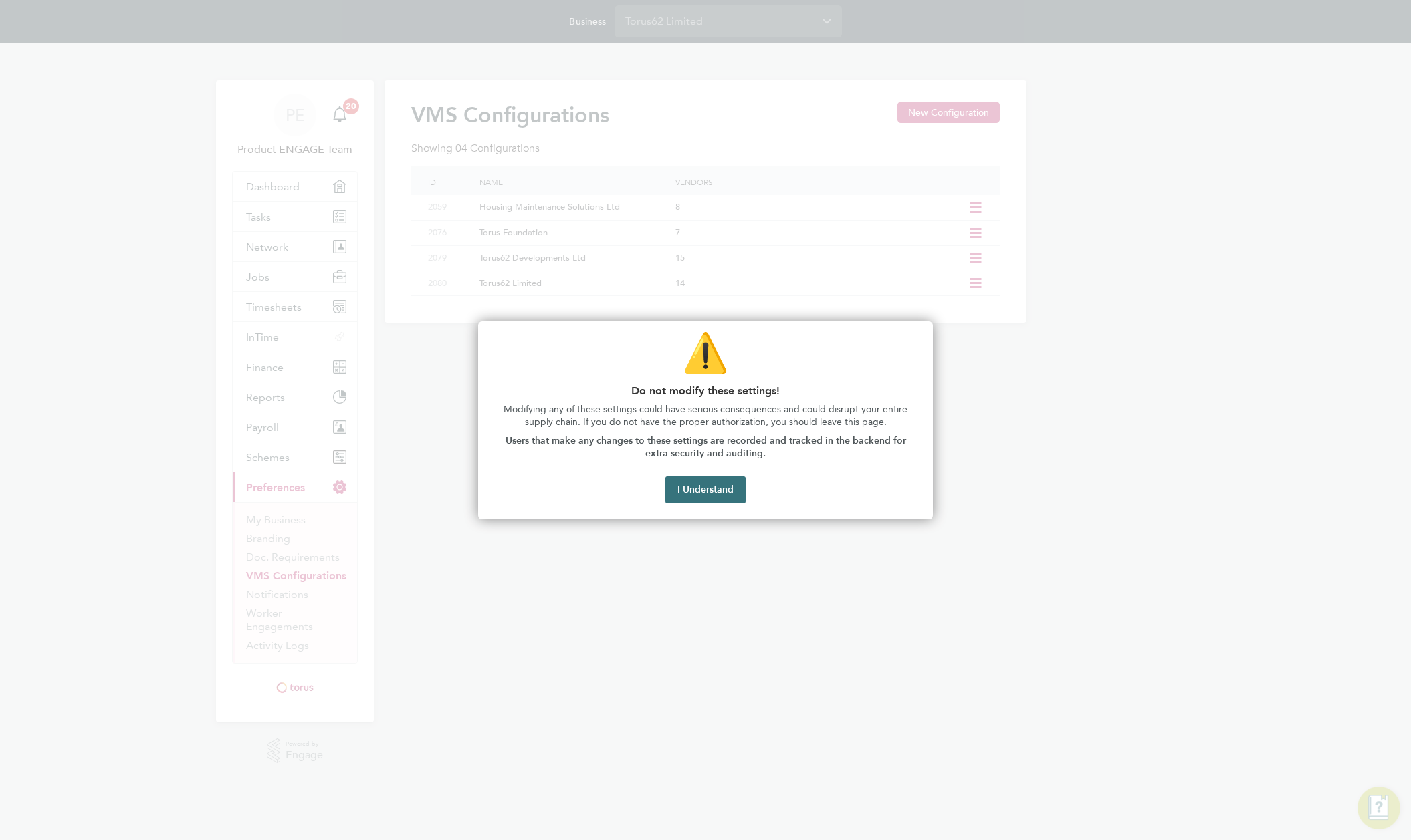
click at [720, 495] on button "I Understand" at bounding box center [706, 489] width 80 height 27
